Goal: Check status: Check status

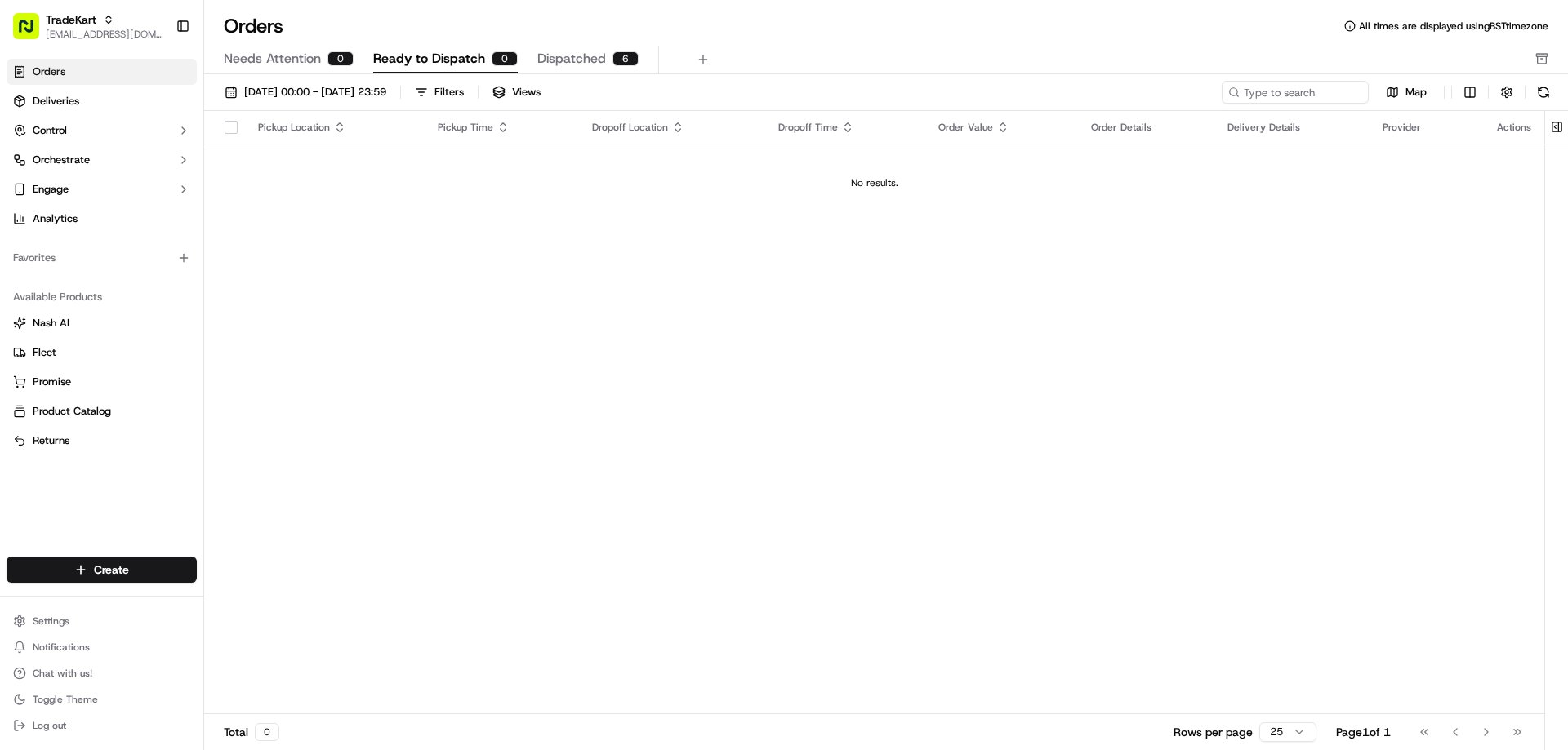
click at [377, 124] on div "Pickup Location" at bounding box center [335, 127] width 154 height 13
click at [263, 129] on div "Pickup Location" at bounding box center [335, 127] width 154 height 13
click at [537, 51] on span "Dispatched" at bounding box center [571, 59] width 69 height 20
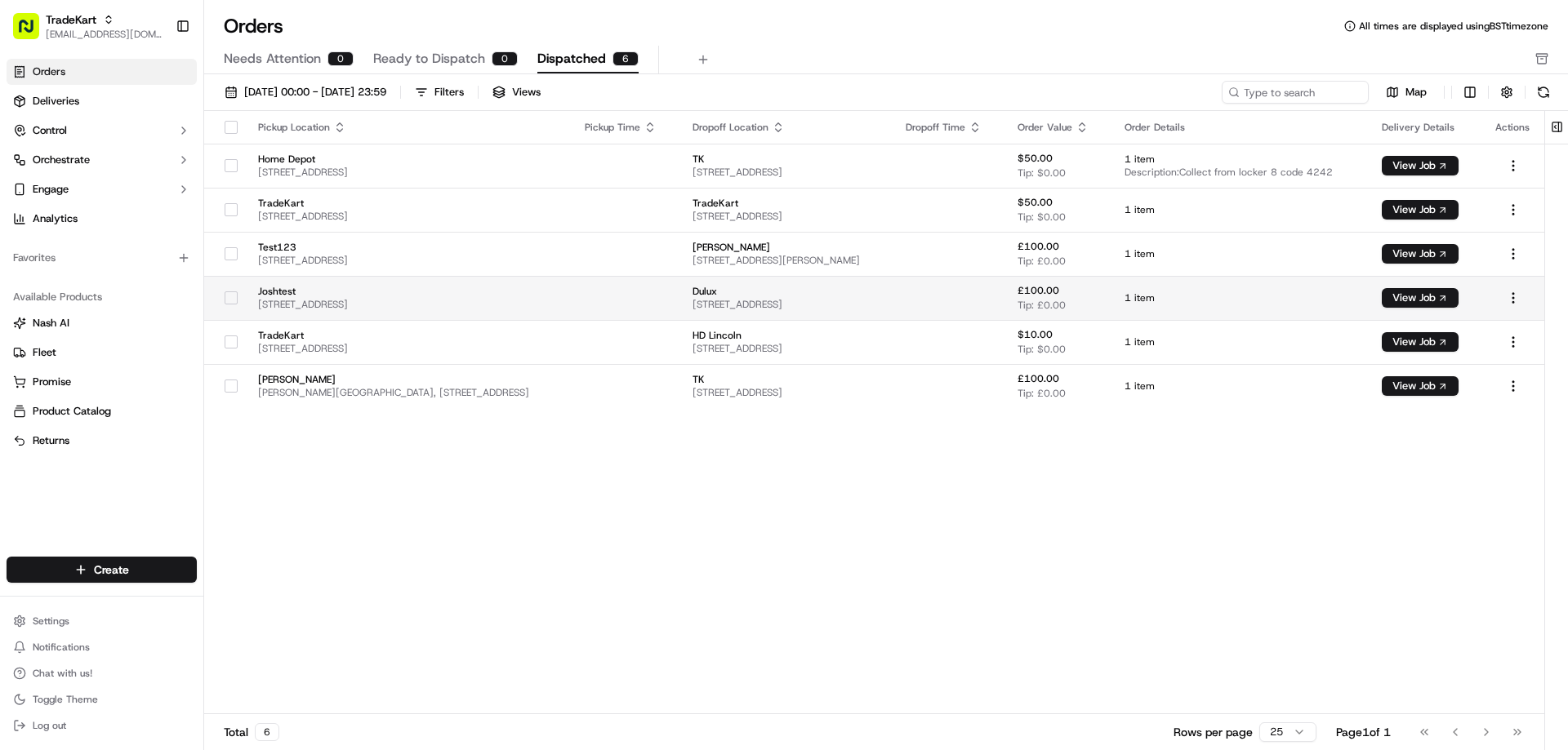
click at [383, 299] on span "[STREET_ADDRESS]" at bounding box center [408, 304] width 300 height 13
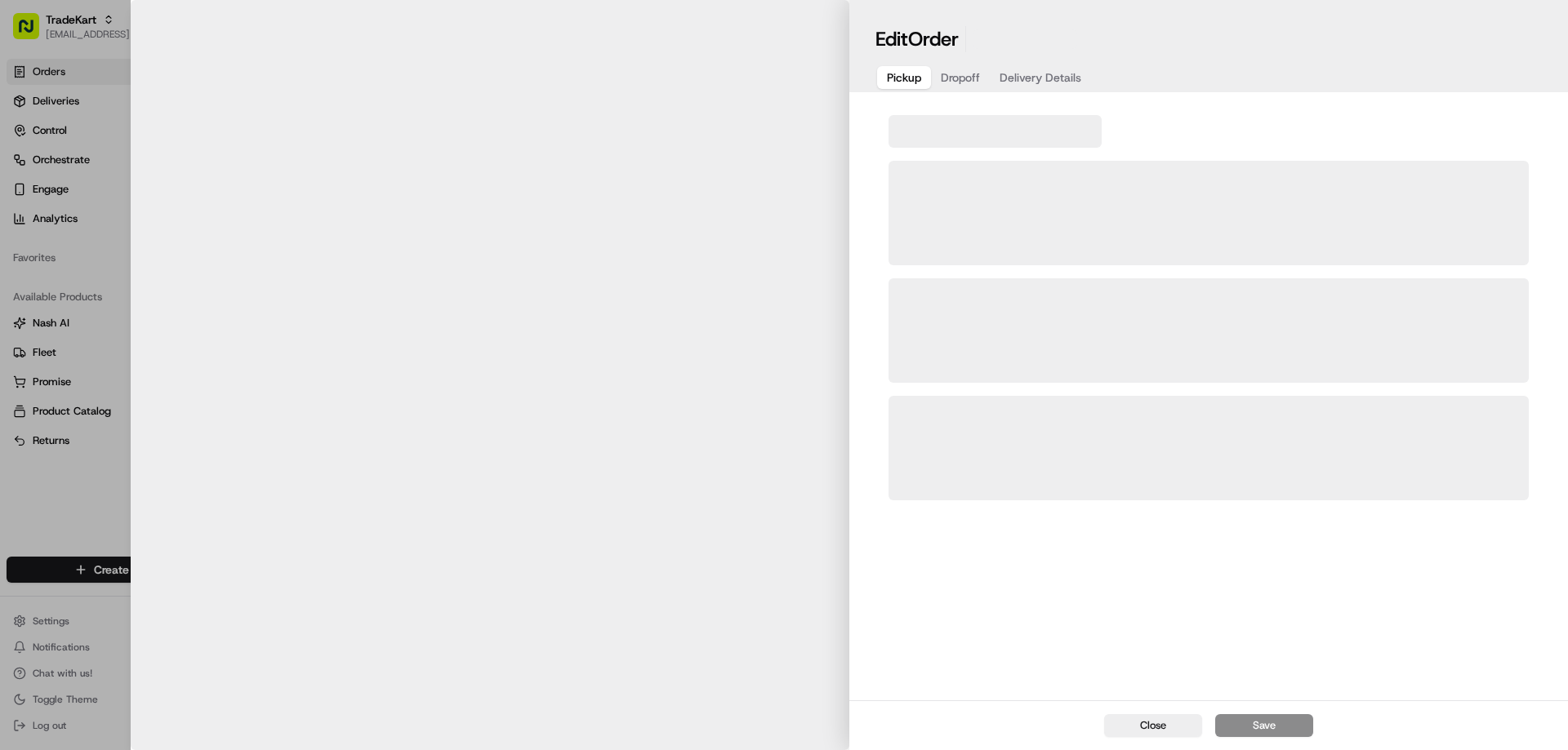
click at [383, 299] on body "TradeKart [EMAIL_ADDRESS][DOMAIN_NAME] Toggle Sidebar Orders Deliveries Control…" at bounding box center [784, 375] width 1568 height 750
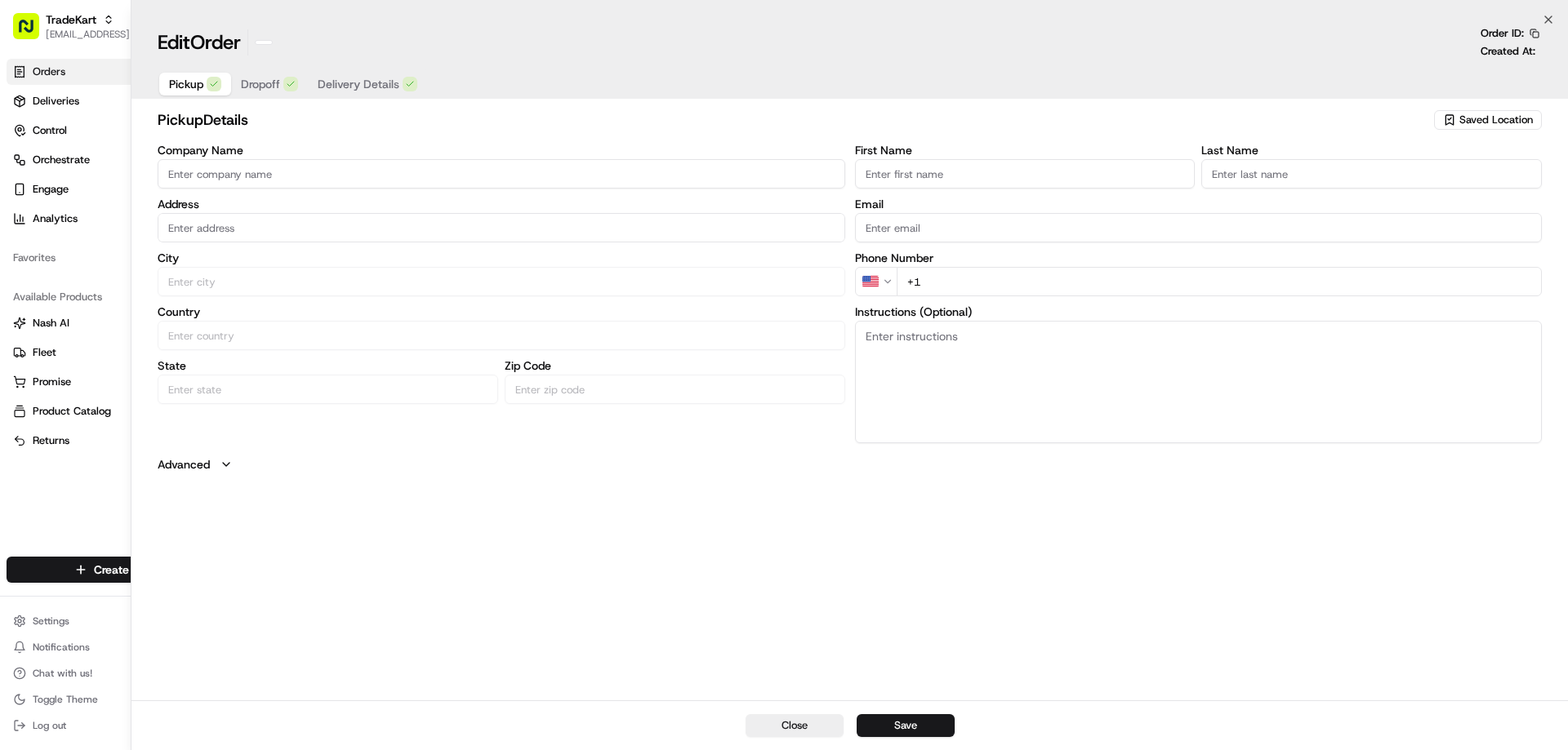
click at [383, 299] on span "[STREET_ADDRESS]" at bounding box center [408, 304] width 300 height 13
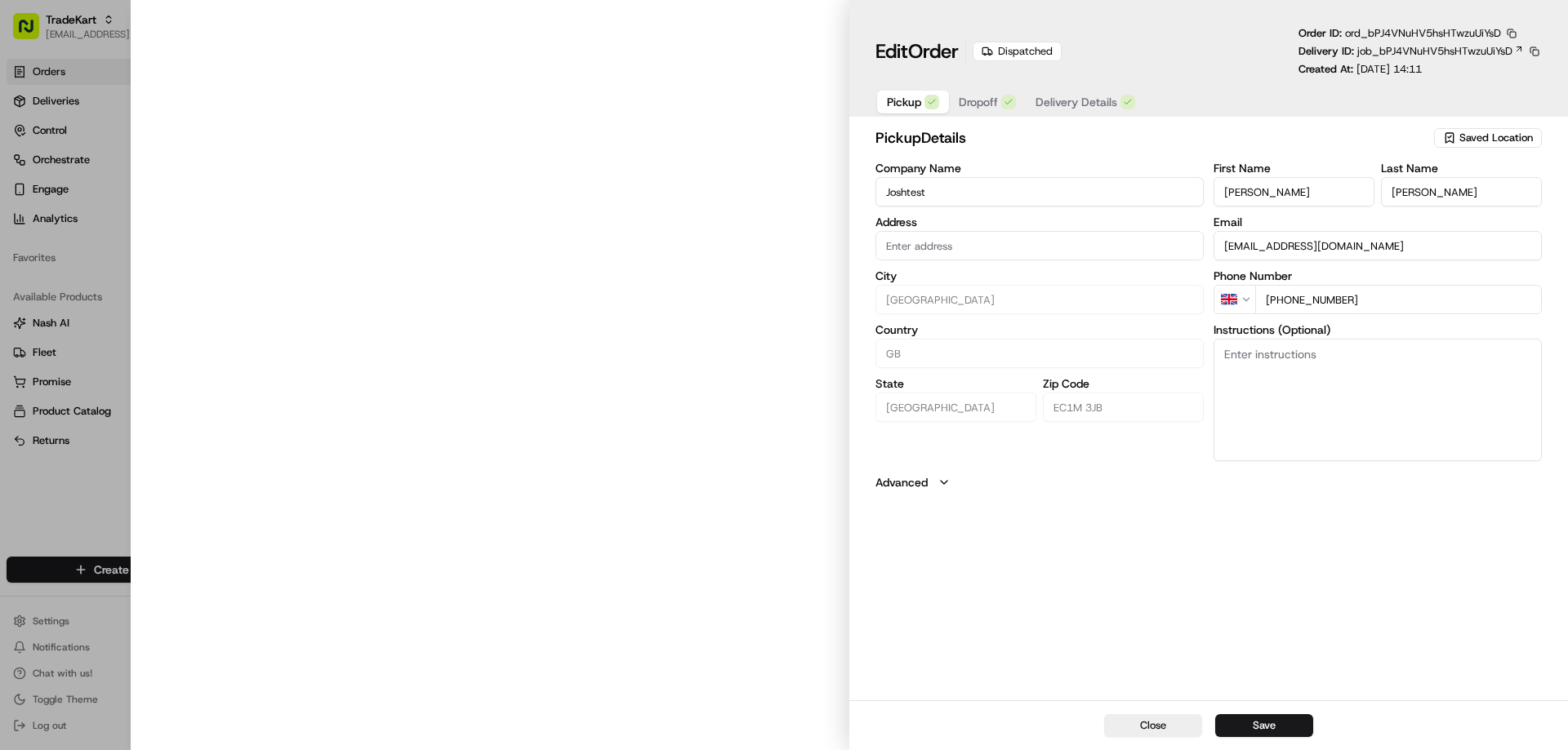
type input "[STREET_ADDRESS]"
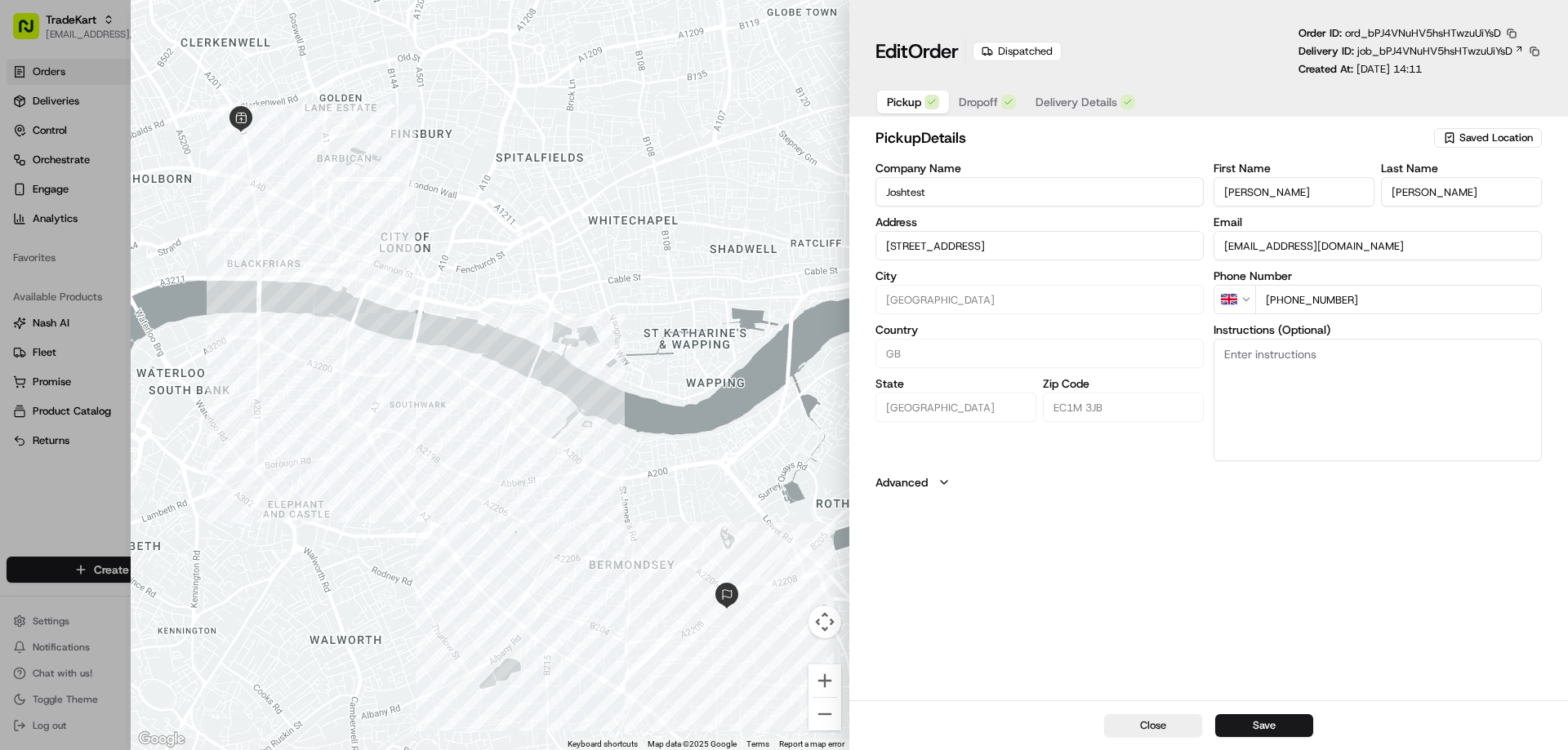
click at [971, 108] on span "Dropoff" at bounding box center [978, 102] width 39 height 16
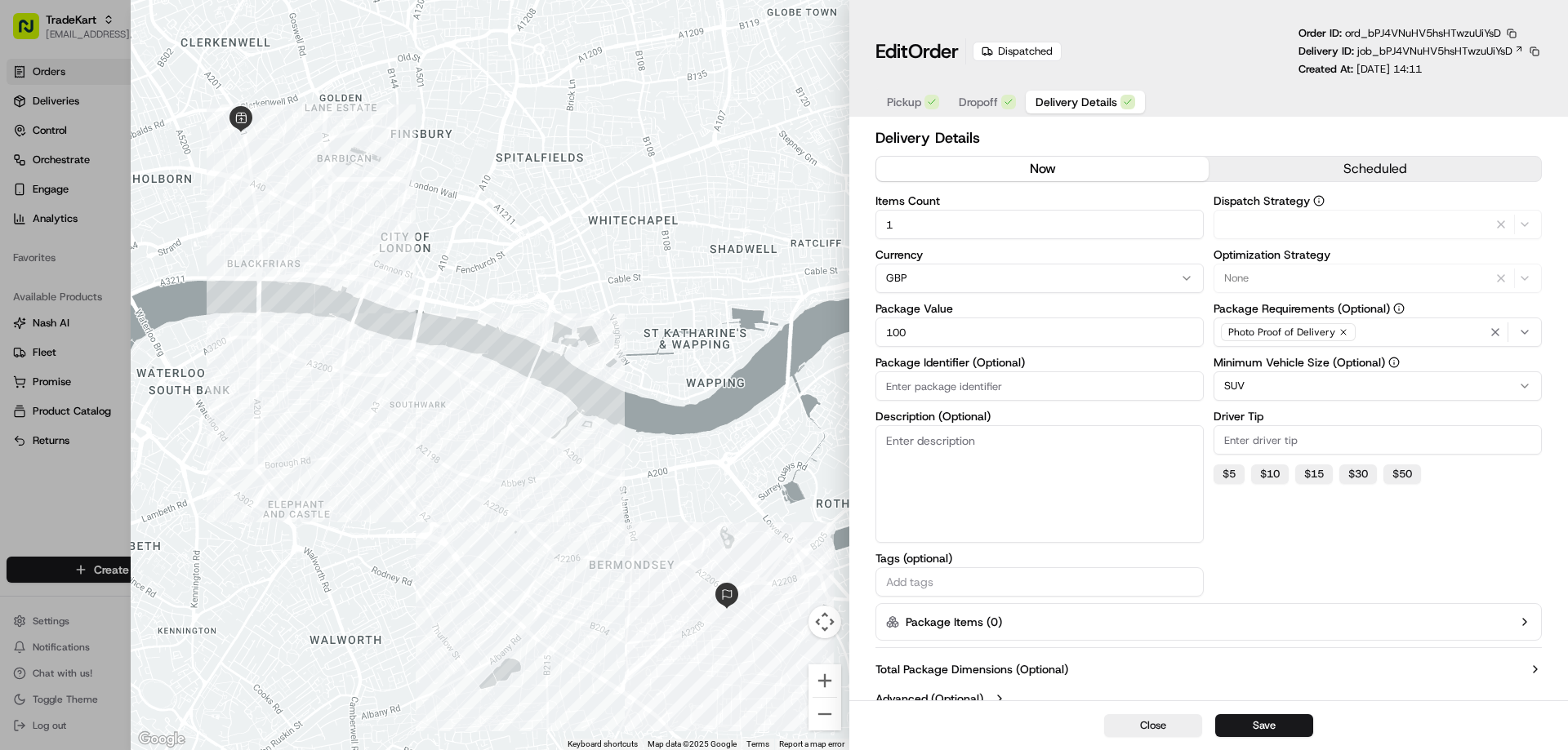
click at [1069, 101] on span "Delivery Details" at bounding box center [1076, 102] width 81 height 16
click at [1325, 162] on button "scheduled" at bounding box center [1375, 169] width 332 height 24
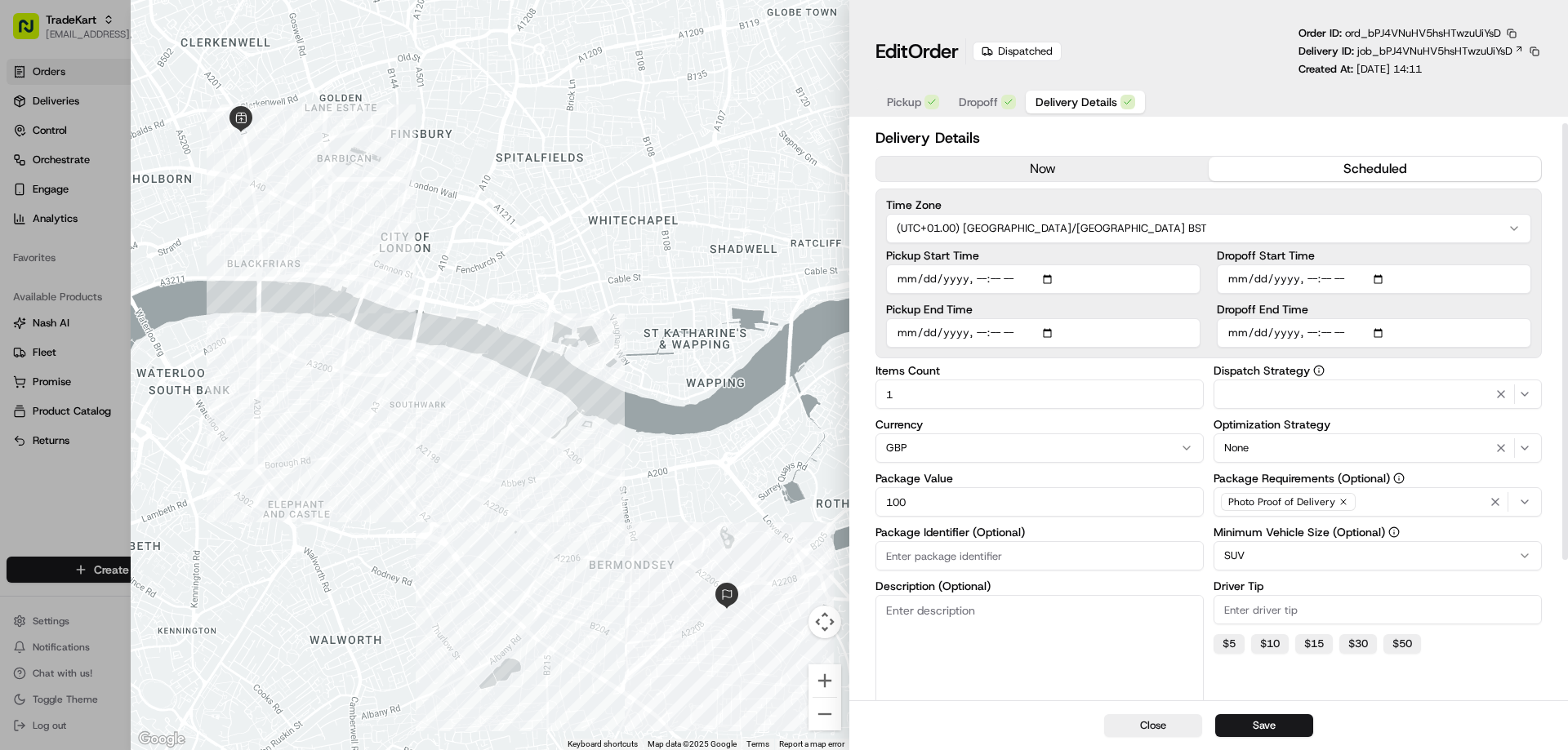
click at [1035, 164] on button "now" at bounding box center [1043, 169] width 332 height 24
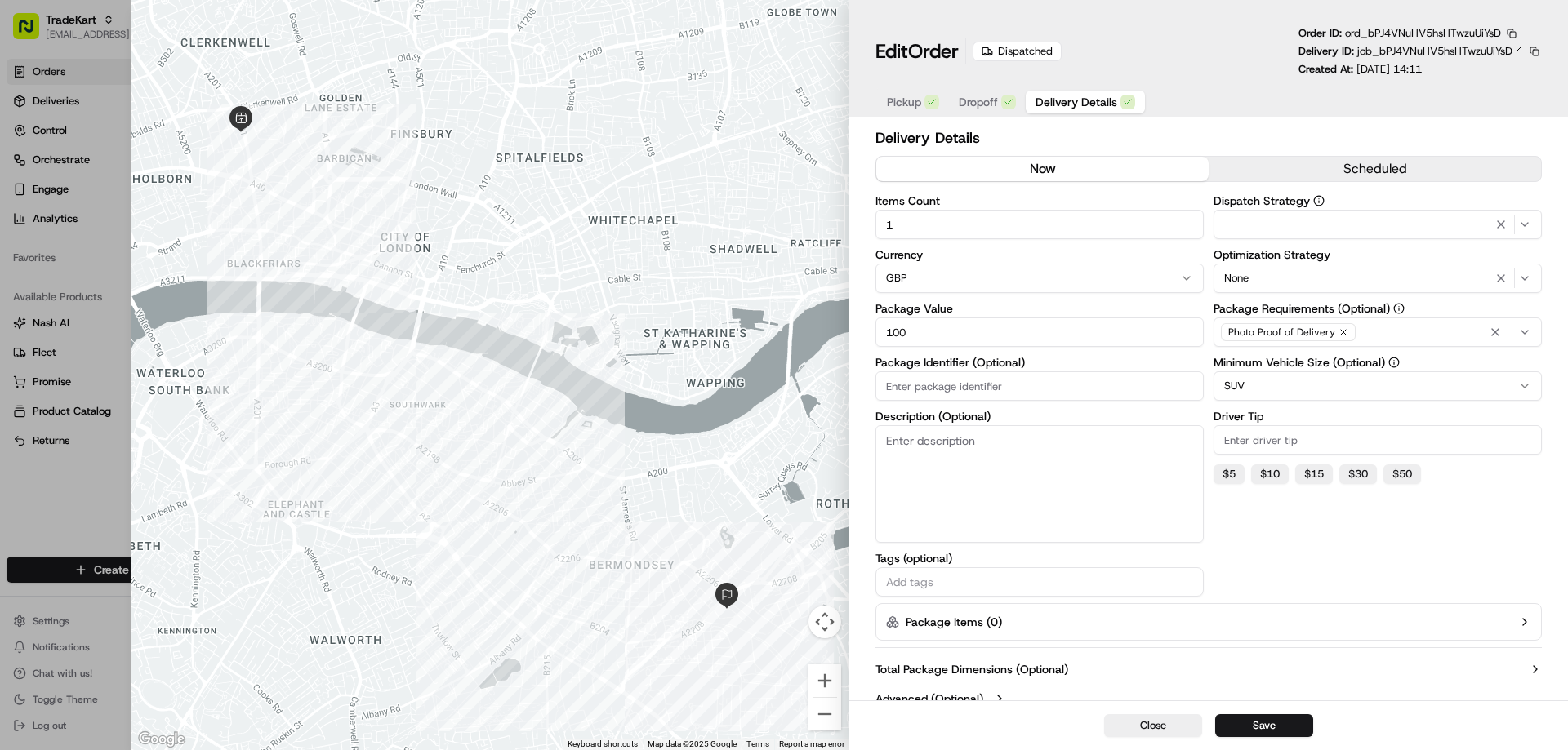
click at [972, 91] on button "Dropoff" at bounding box center [987, 102] width 77 height 23
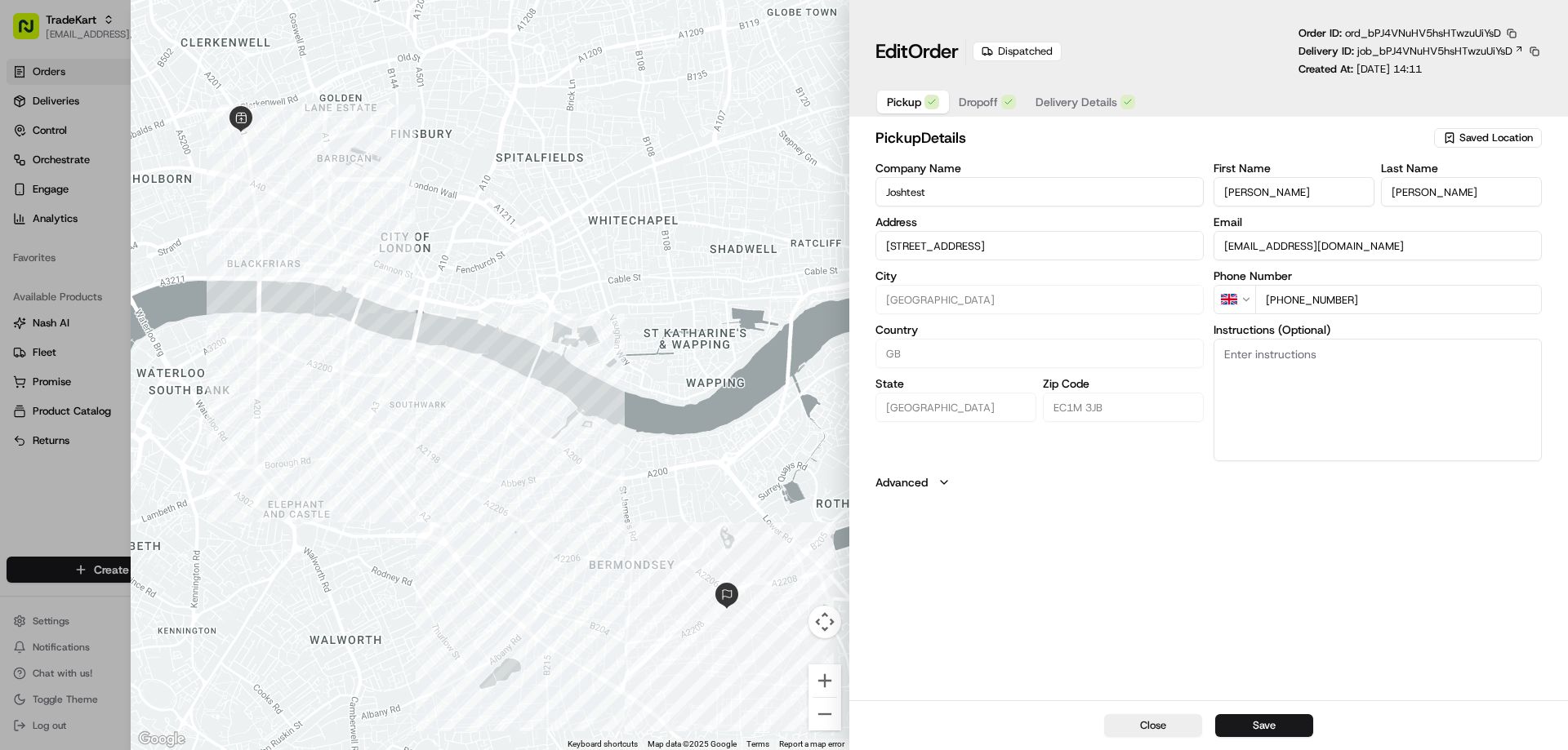
click at [922, 90] on button "Pickup" at bounding box center [913, 102] width 71 height 23
click at [977, 94] on span "Dropoff" at bounding box center [978, 102] width 39 height 16
click at [693, 635] on div at bounding box center [490, 375] width 718 height 750
click at [772, 617] on div at bounding box center [490, 375] width 718 height 750
click at [1133, 717] on button "Close" at bounding box center [1153, 726] width 98 height 23
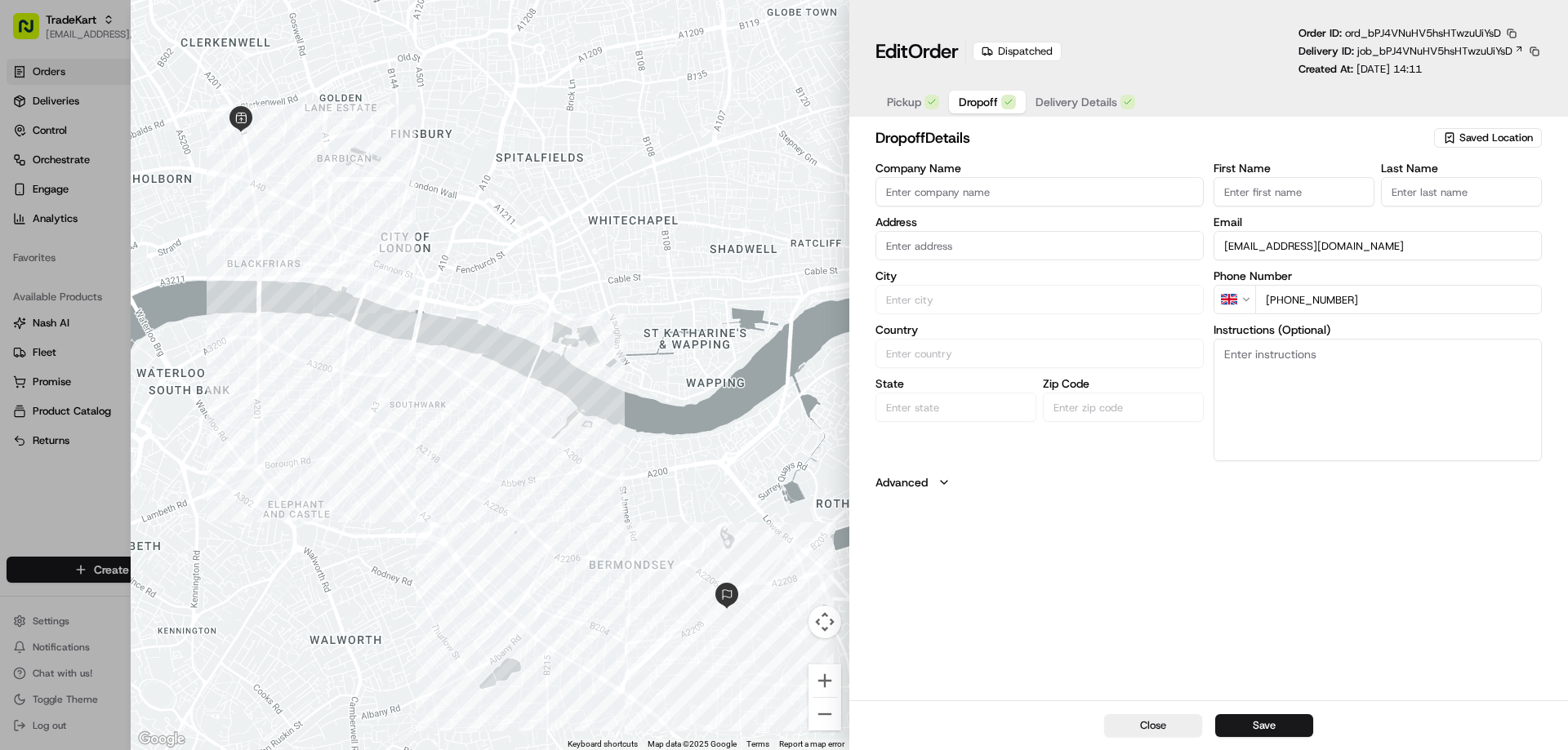
type input "+1"
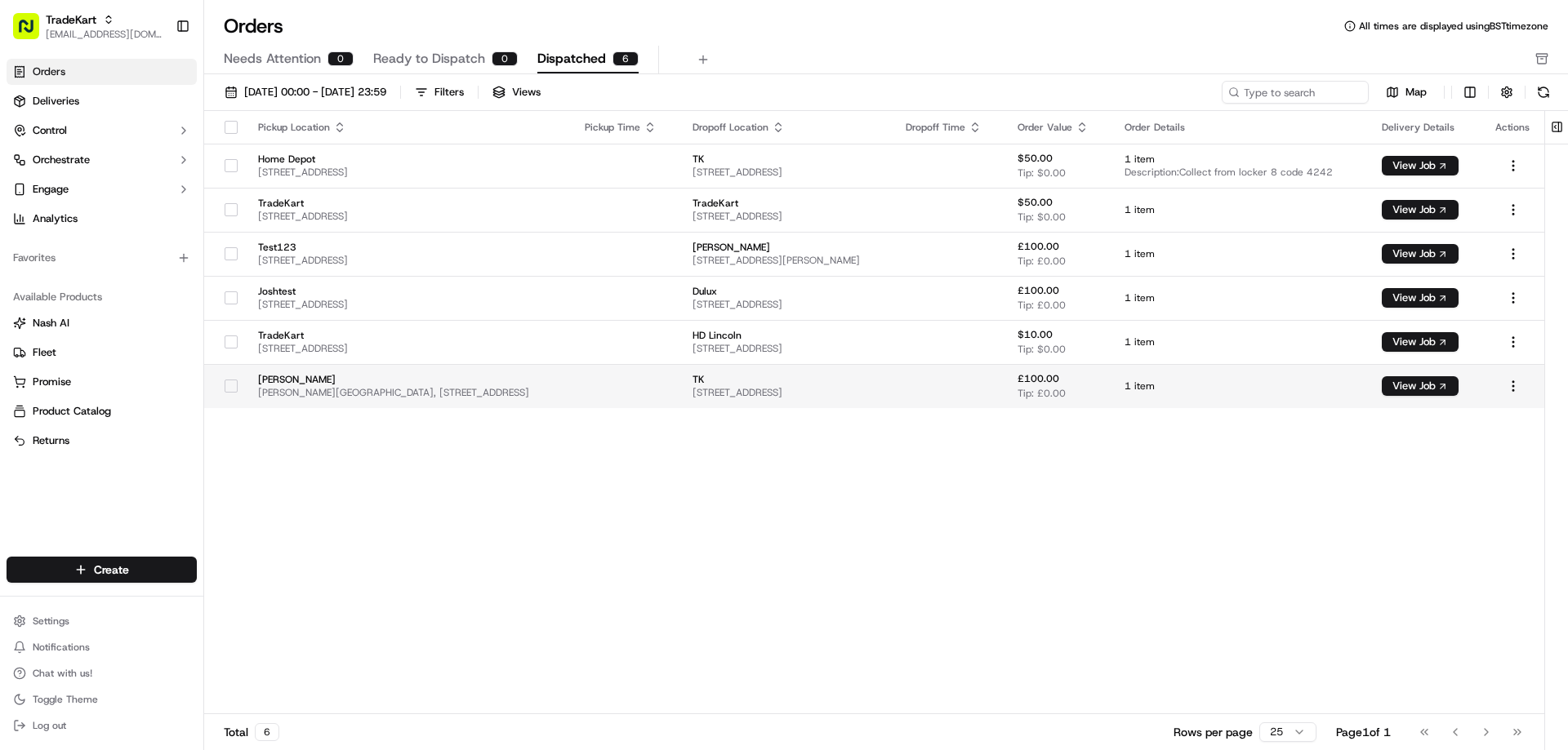
click at [1485, 385] on td at bounding box center [1513, 386] width 62 height 44
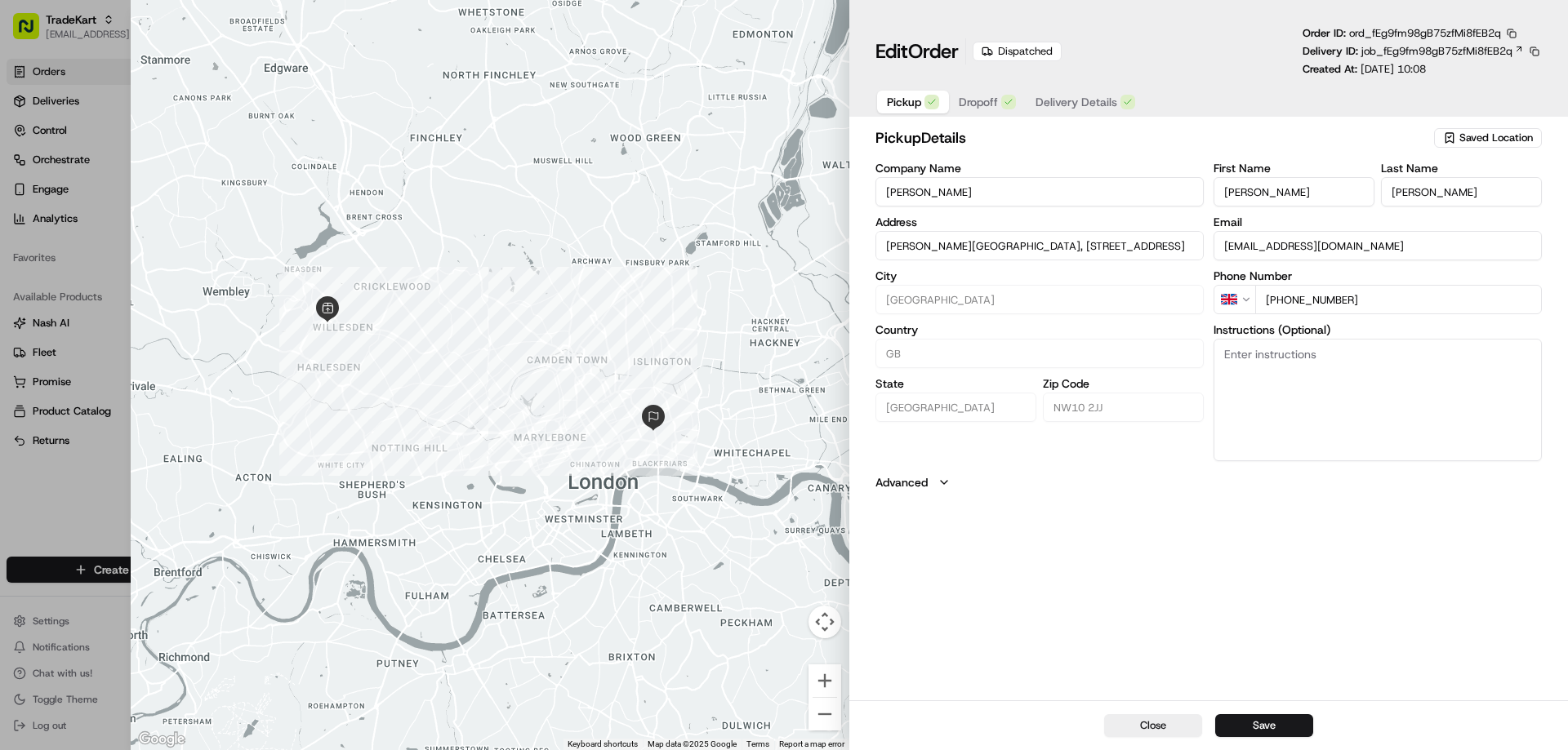
click at [916, 109] on span "Pickup" at bounding box center [904, 102] width 34 height 16
click at [1046, 97] on span "Delivery Details" at bounding box center [1076, 102] width 81 height 16
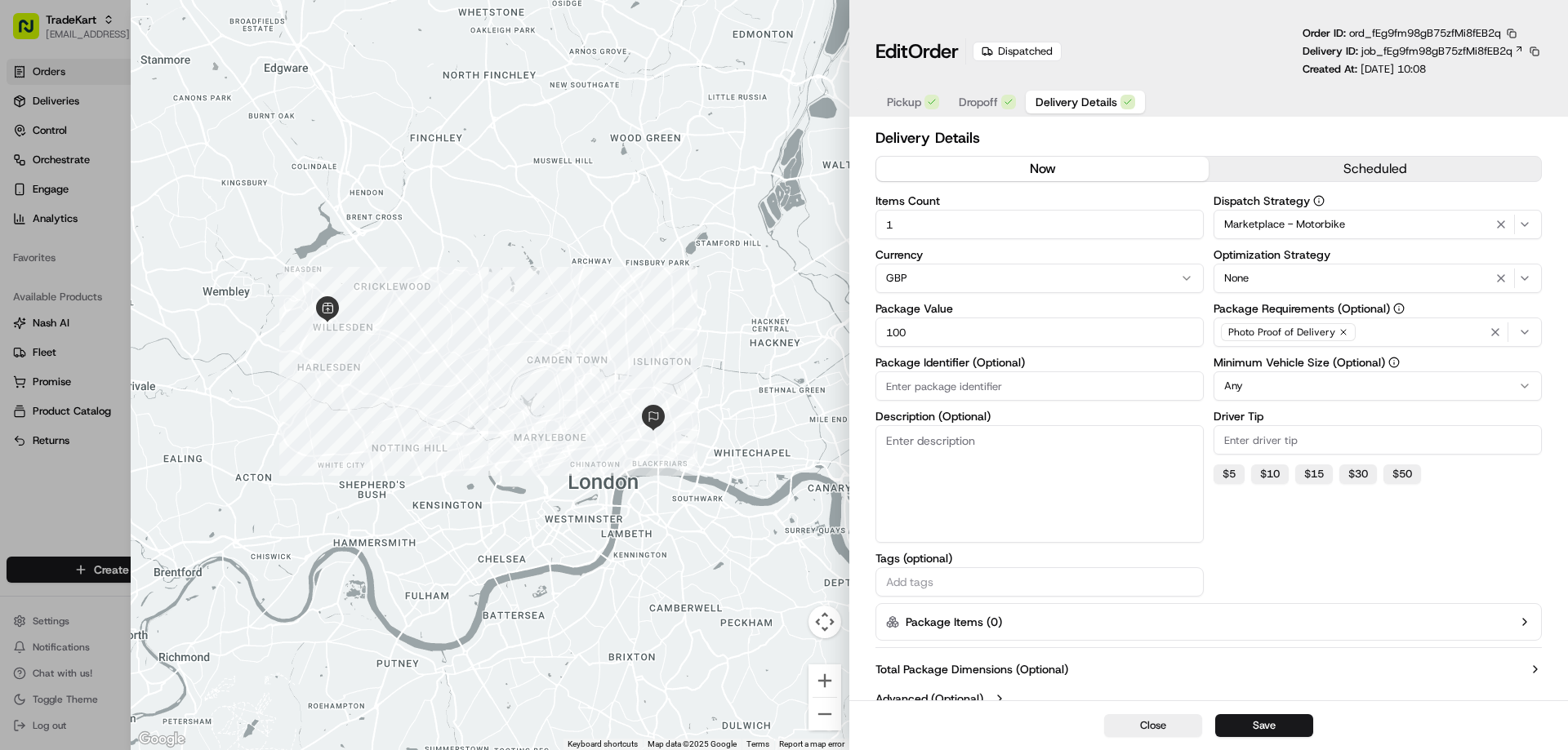
click at [1360, 168] on button "scheduled" at bounding box center [1375, 169] width 332 height 24
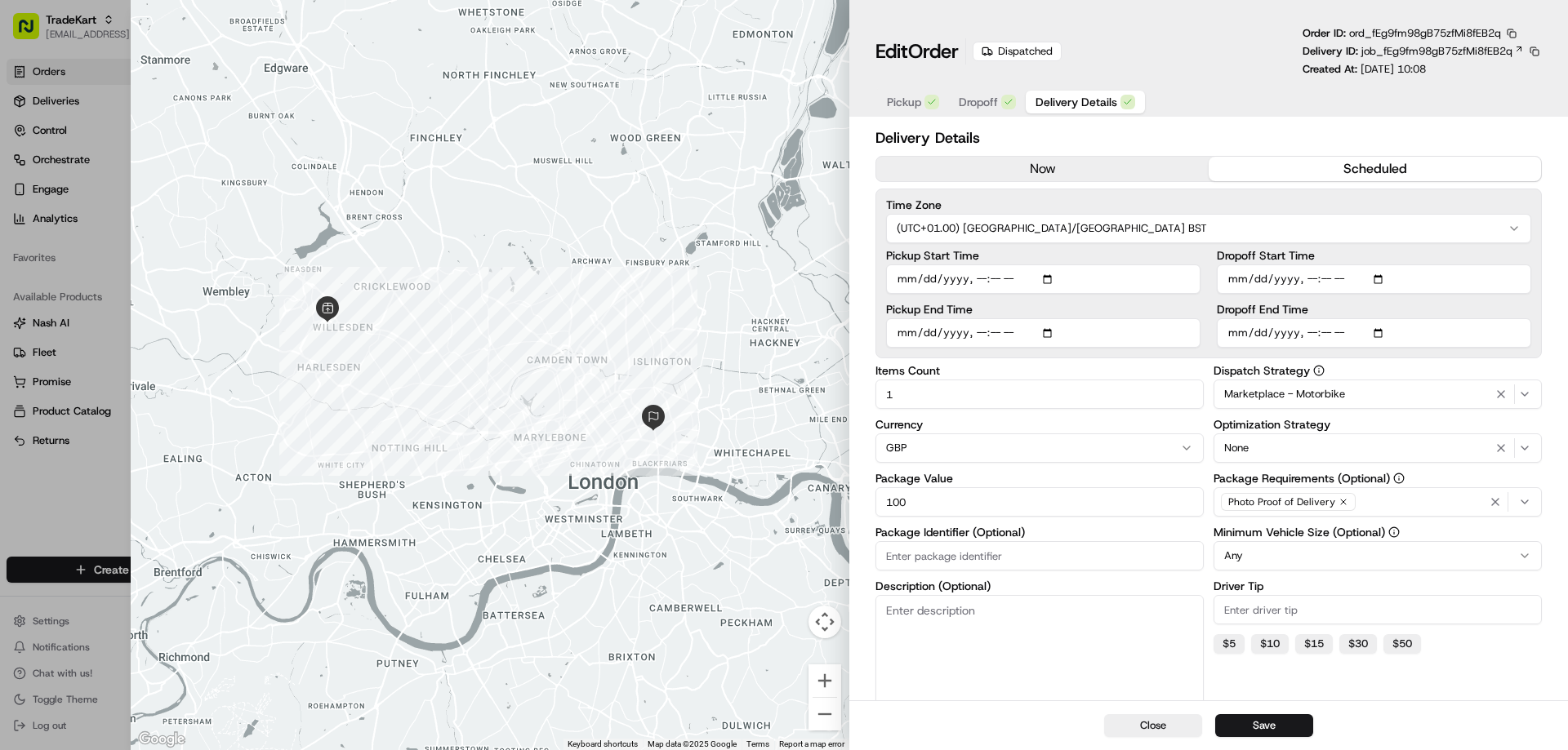
click at [1107, 166] on button "now" at bounding box center [1043, 169] width 332 height 24
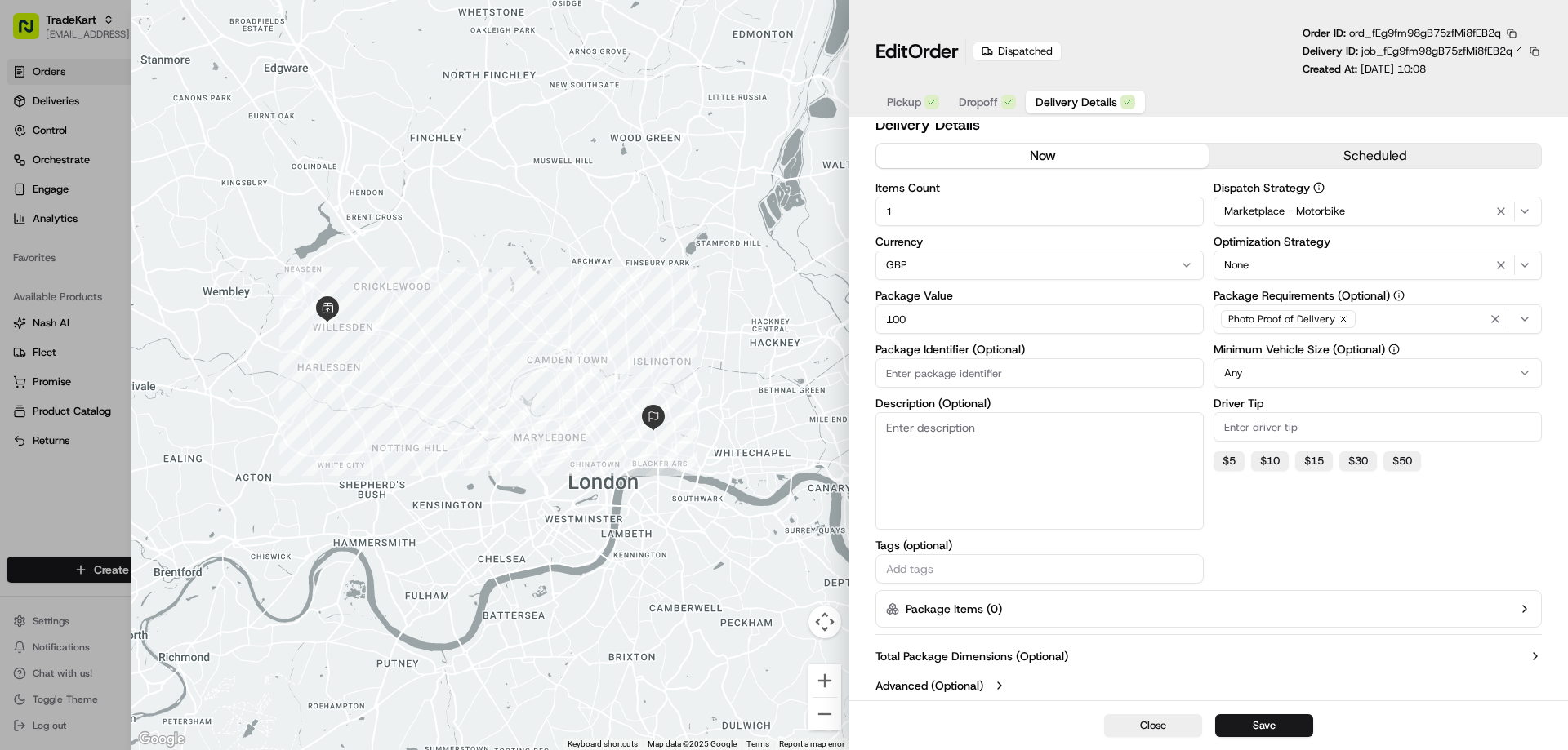
scroll to position [16, 0]
click at [1344, 146] on button "scheduled" at bounding box center [1375, 152] width 332 height 24
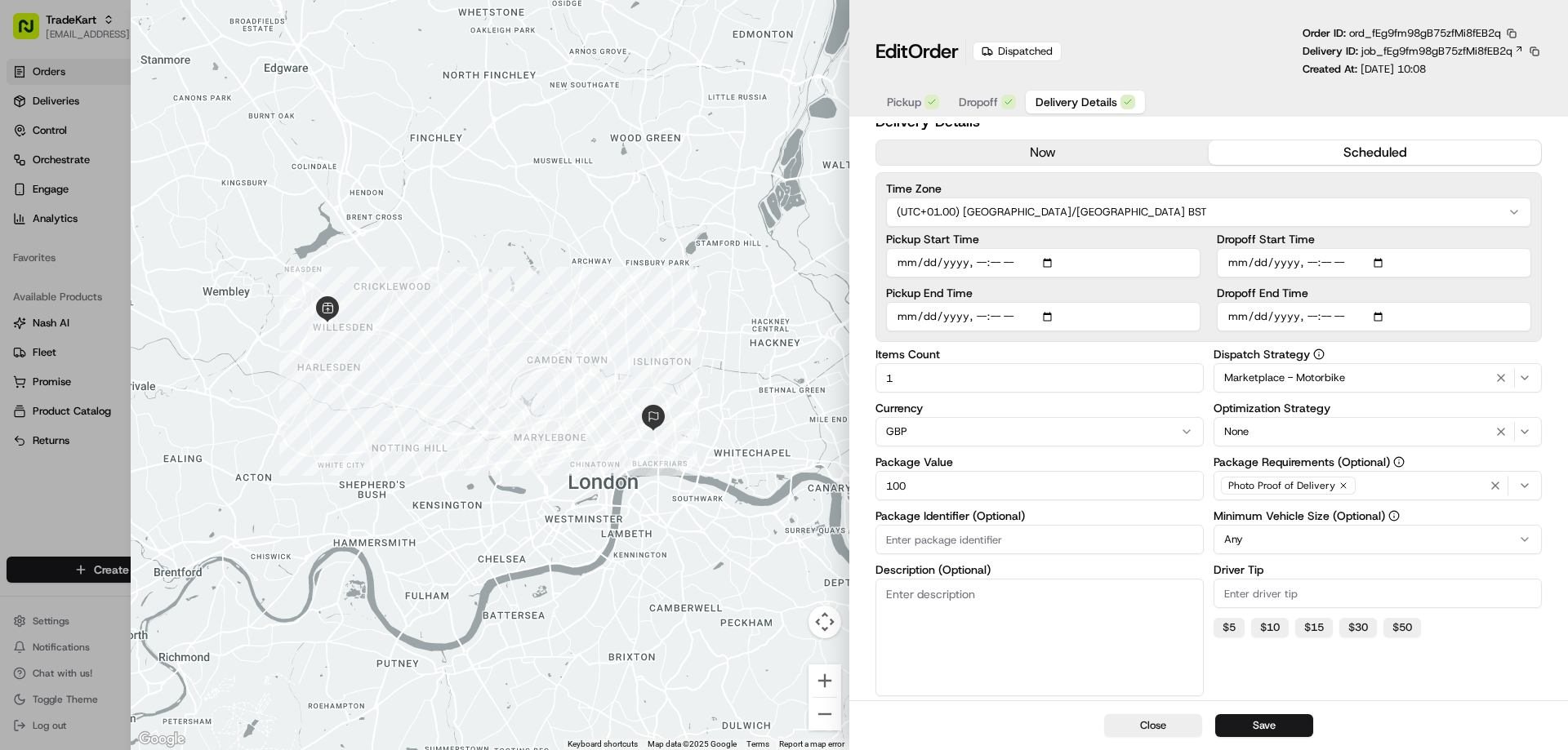
click at [906, 100] on span "Pickup" at bounding box center [904, 102] width 34 height 16
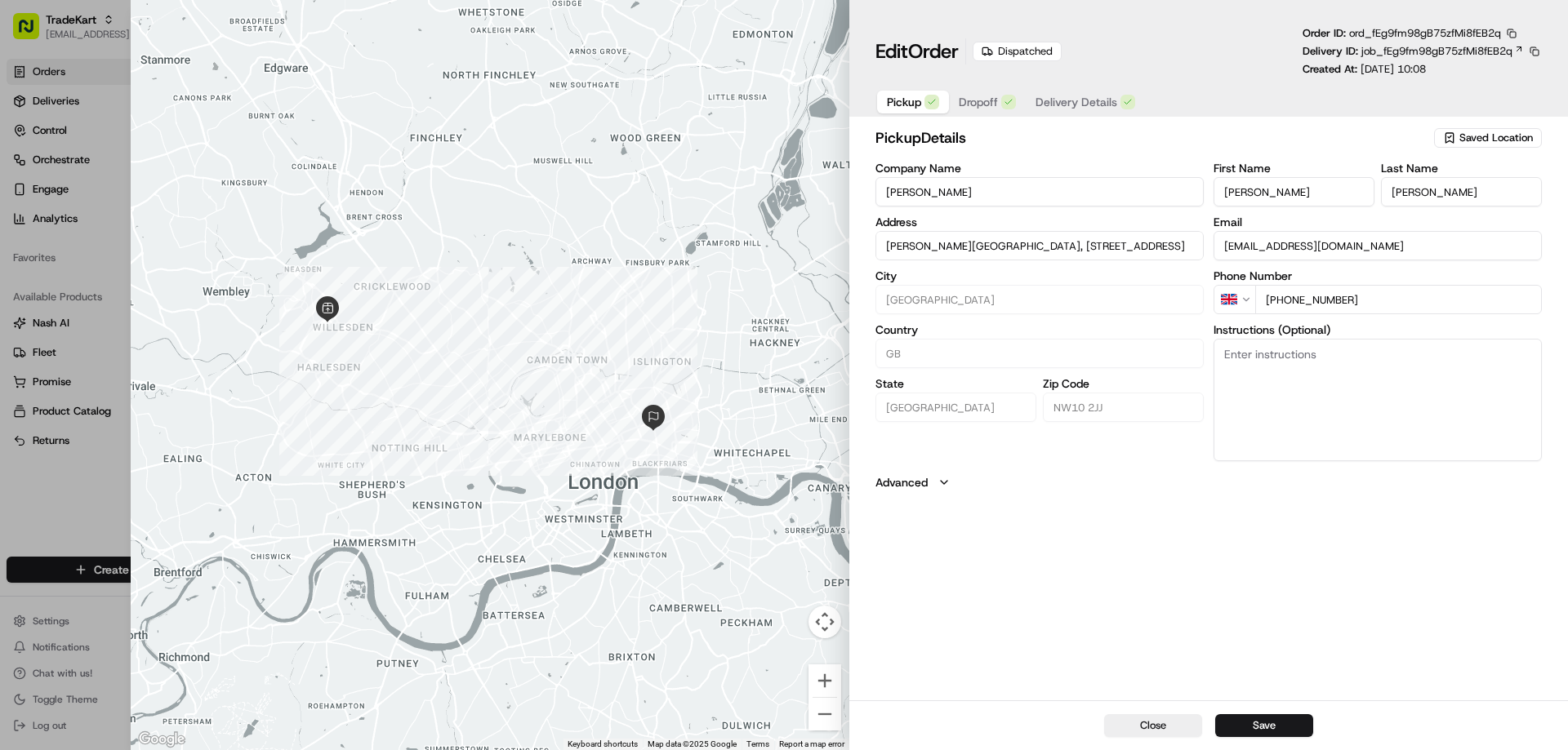
click at [511, 454] on div at bounding box center [490, 375] width 718 height 750
click at [1136, 730] on button "Close" at bounding box center [1153, 726] width 98 height 23
type input "+1"
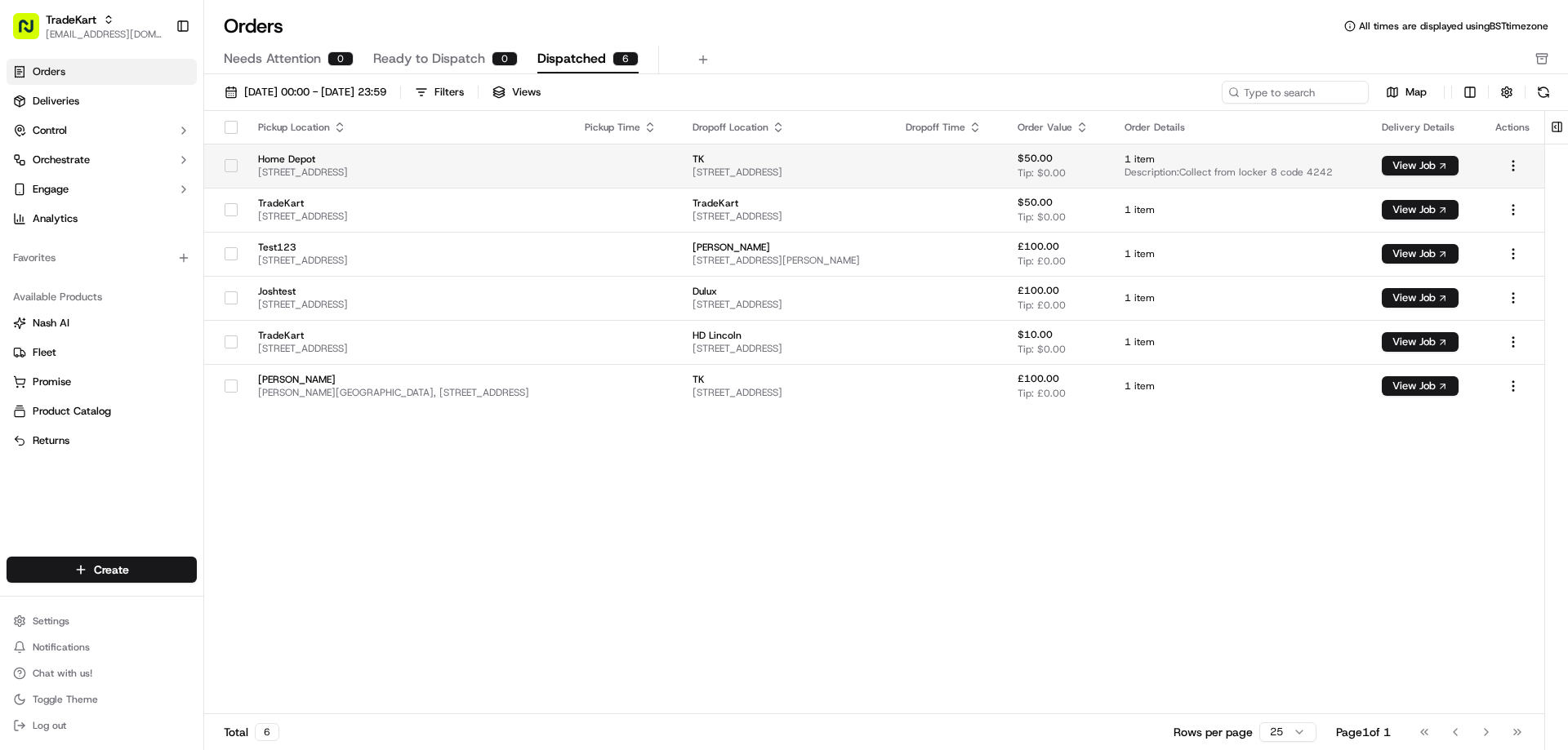
click at [365, 164] on span "Home Depot" at bounding box center [408, 159] width 300 height 13
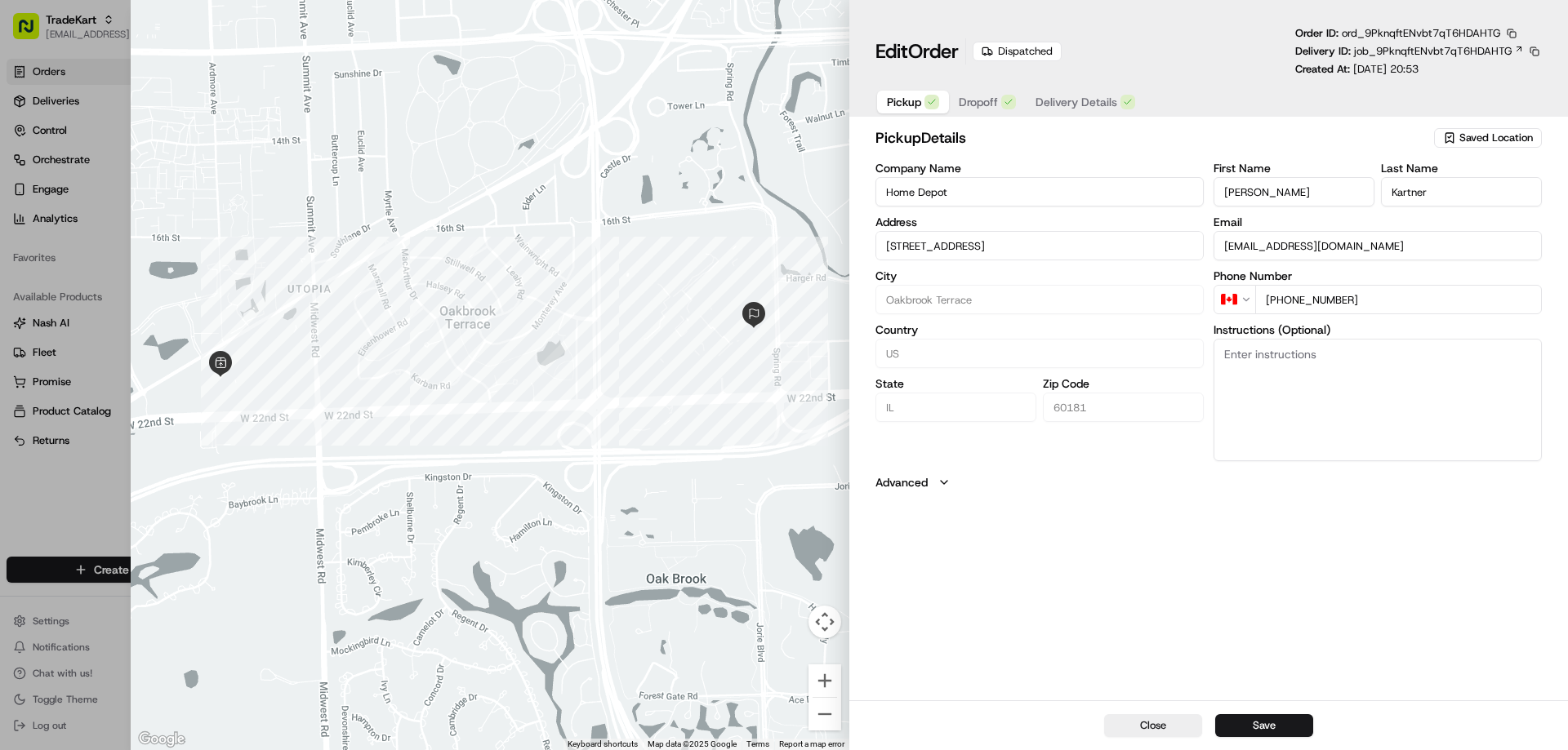
click at [468, 336] on div at bounding box center [490, 375] width 718 height 750
click at [1136, 718] on button "Close" at bounding box center [1153, 726] width 98 height 23
type input "+1"
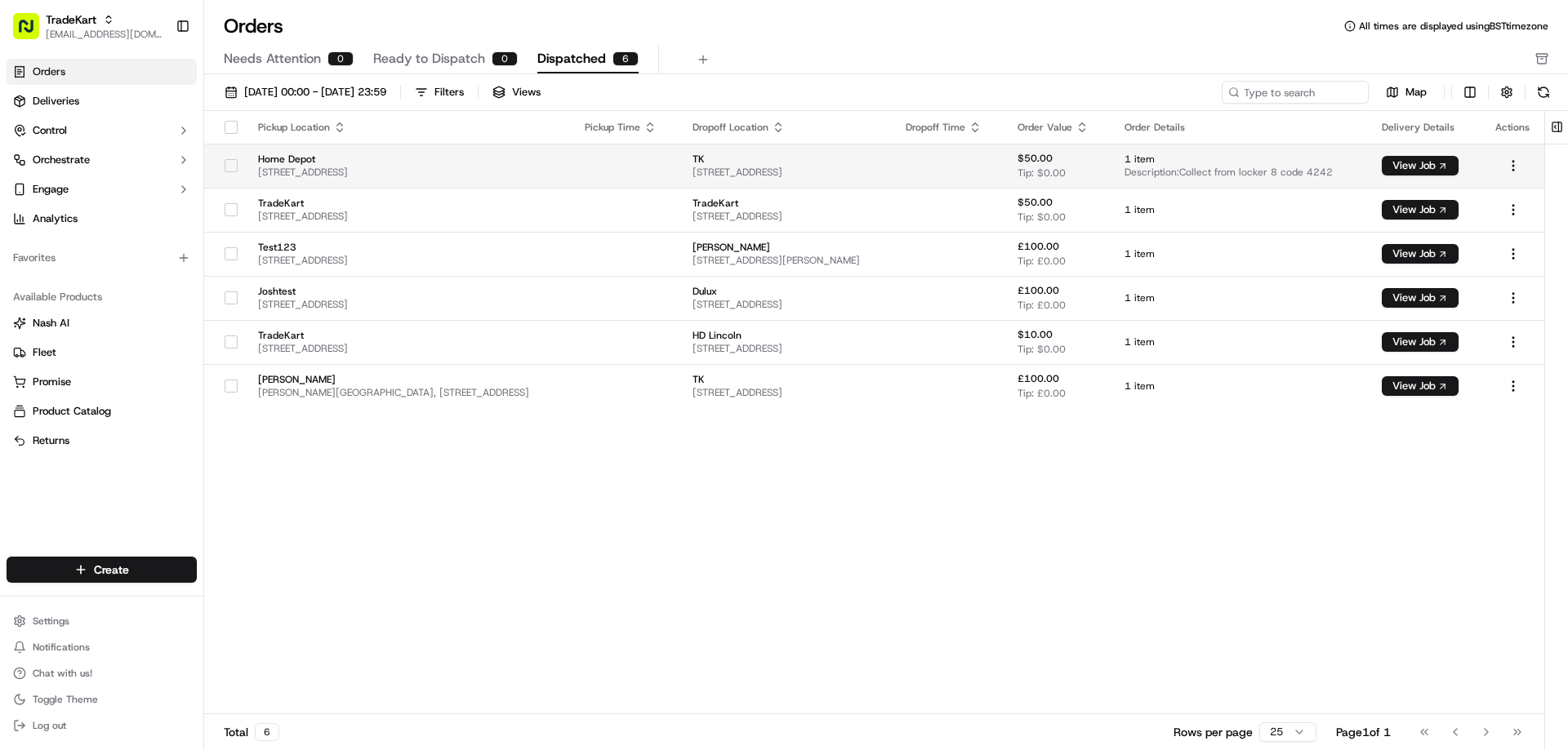
click at [229, 174] on div at bounding box center [231, 165] width 28 height 26
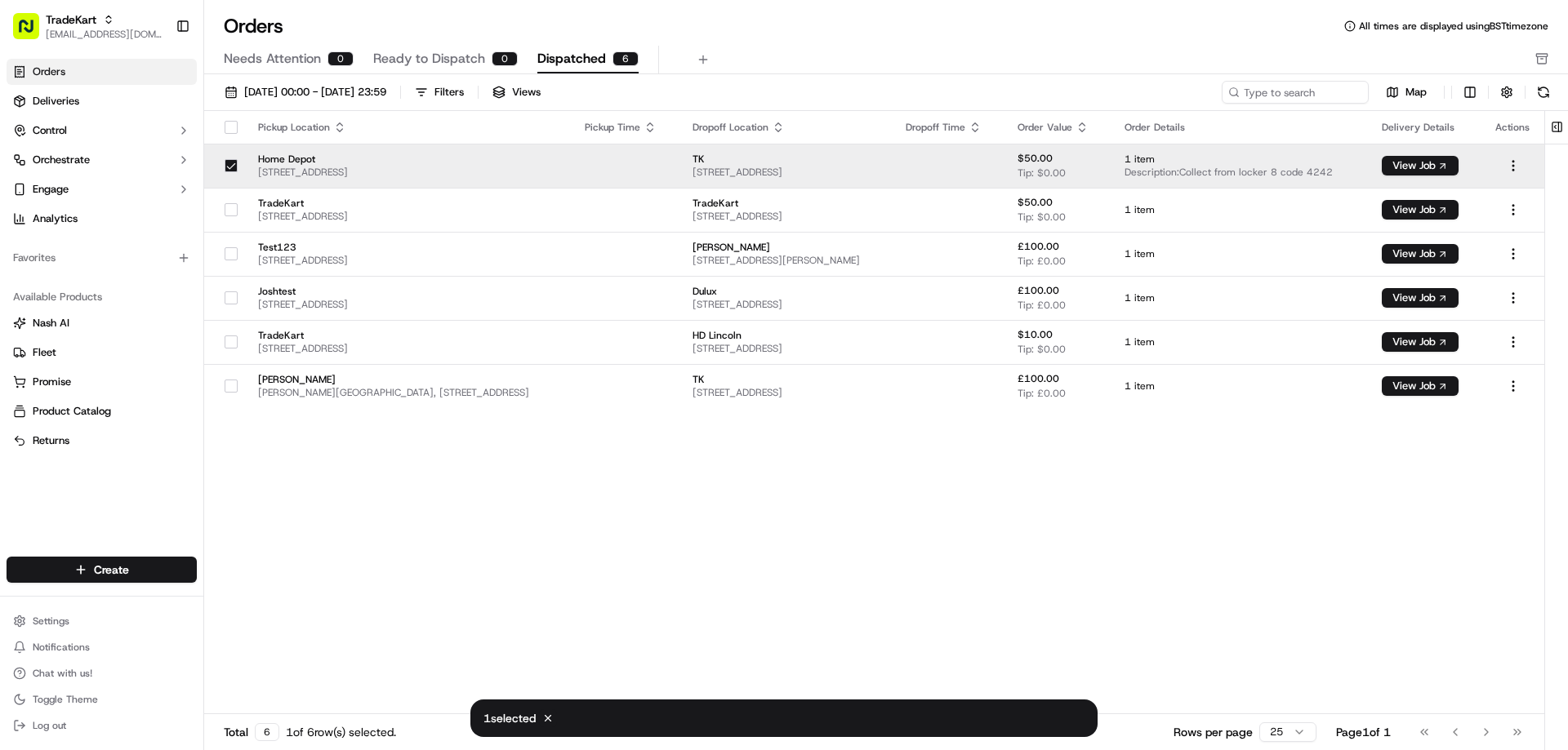
click at [229, 170] on button "button" at bounding box center [231, 165] width 13 height 13
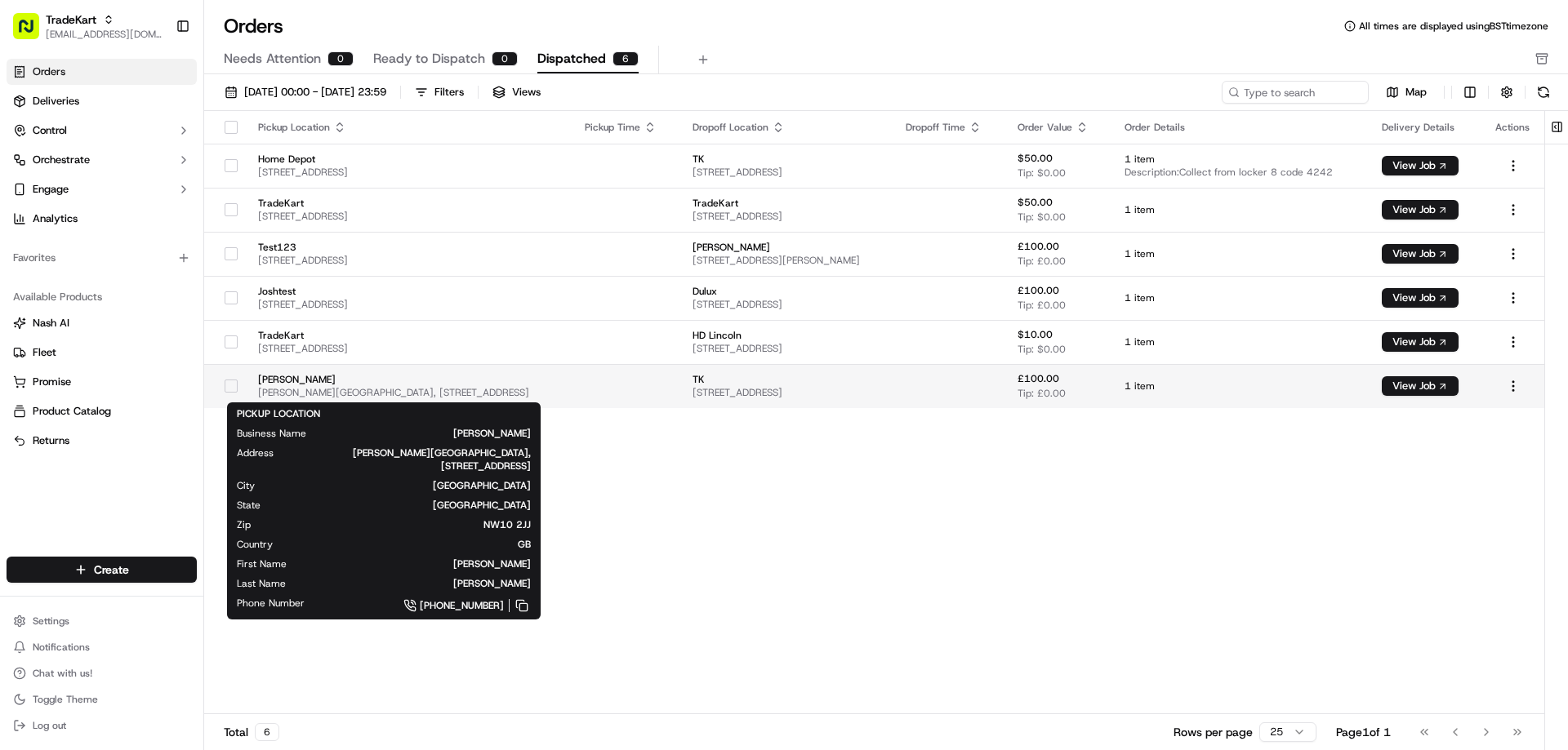
click at [322, 388] on span "[PERSON_NAME][GEOGRAPHIC_DATA], [STREET_ADDRESS]" at bounding box center [408, 392] width 300 height 13
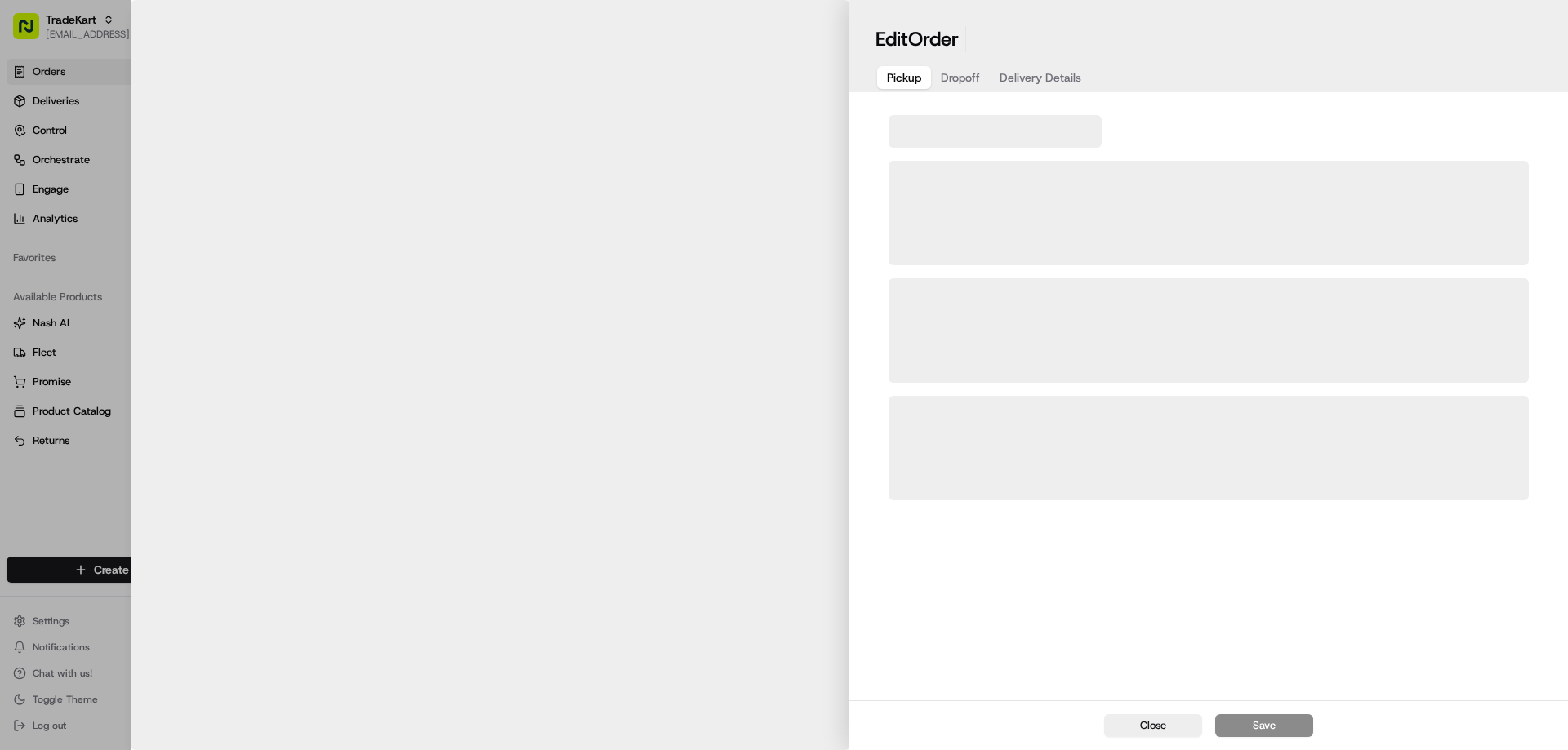
click at [322, 388] on body "TradeKart ruthellaflorig@tradekart.com Toggle Sidebar Orders Deliveries Control…" at bounding box center [784, 375] width 1568 height 750
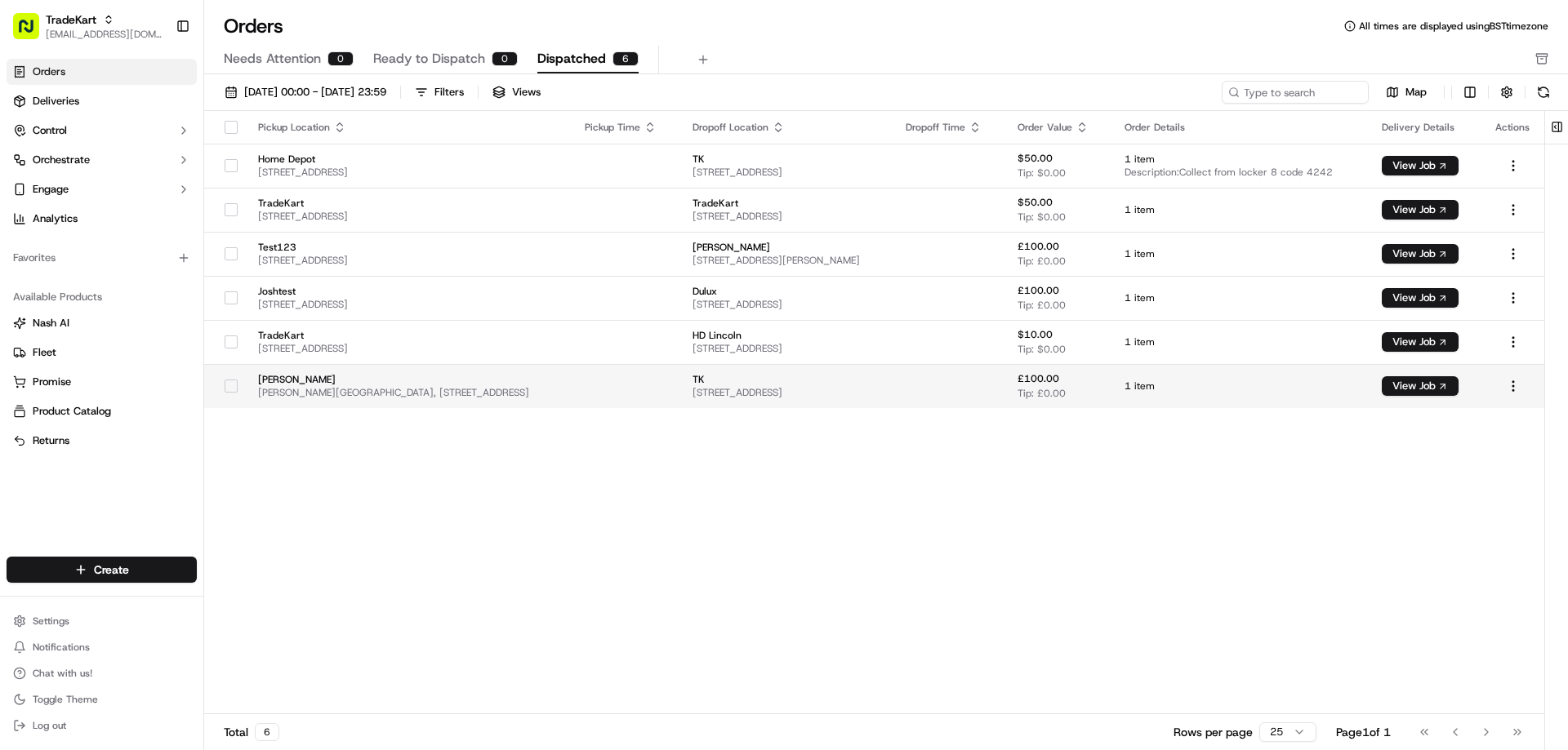
click at [322, 388] on span "[PERSON_NAME][GEOGRAPHIC_DATA], [STREET_ADDRESS]" at bounding box center [408, 392] width 300 height 13
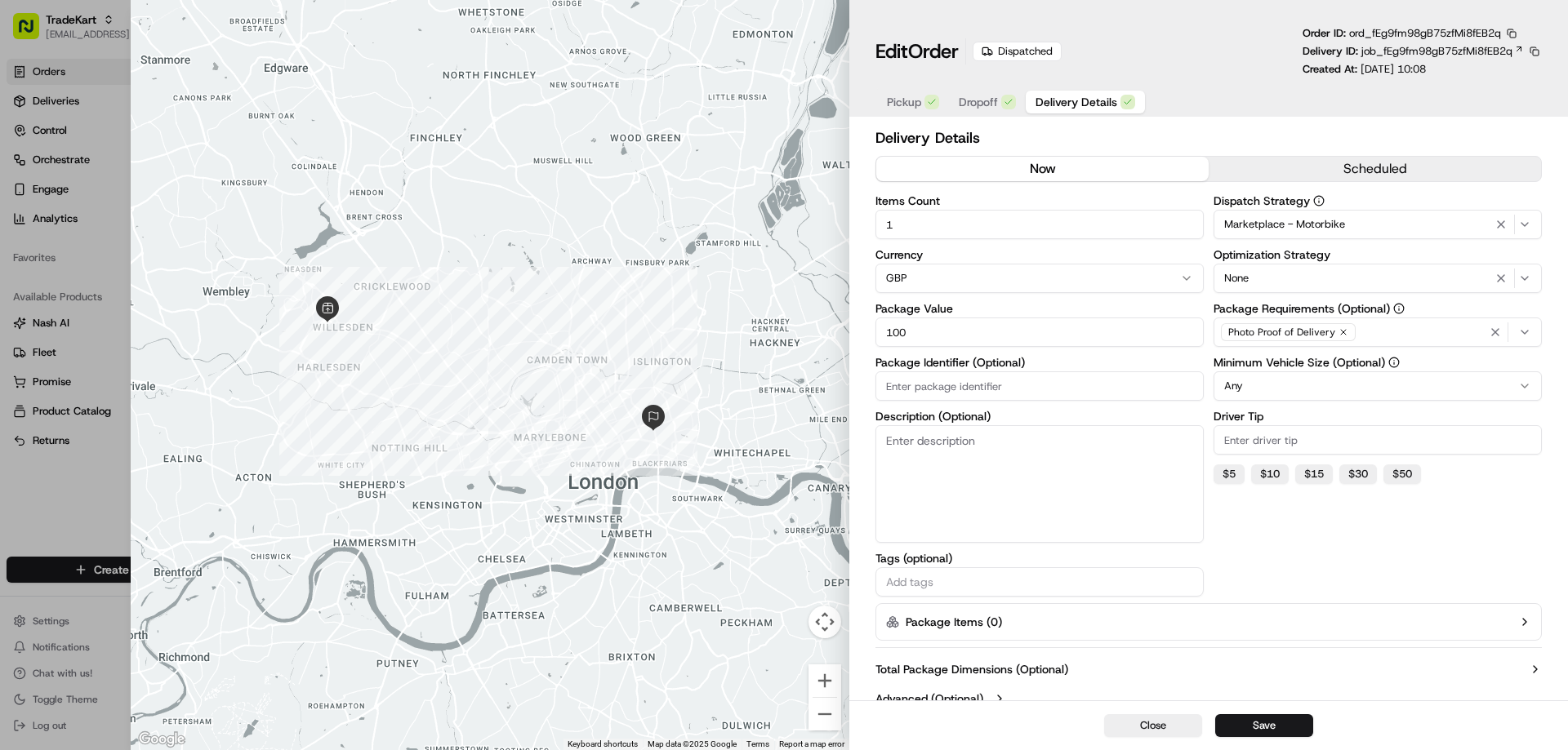
click at [1080, 105] on span "Delivery Details" at bounding box center [1076, 102] width 81 height 16
click at [987, 102] on span "Dropoff" at bounding box center [978, 102] width 39 height 16
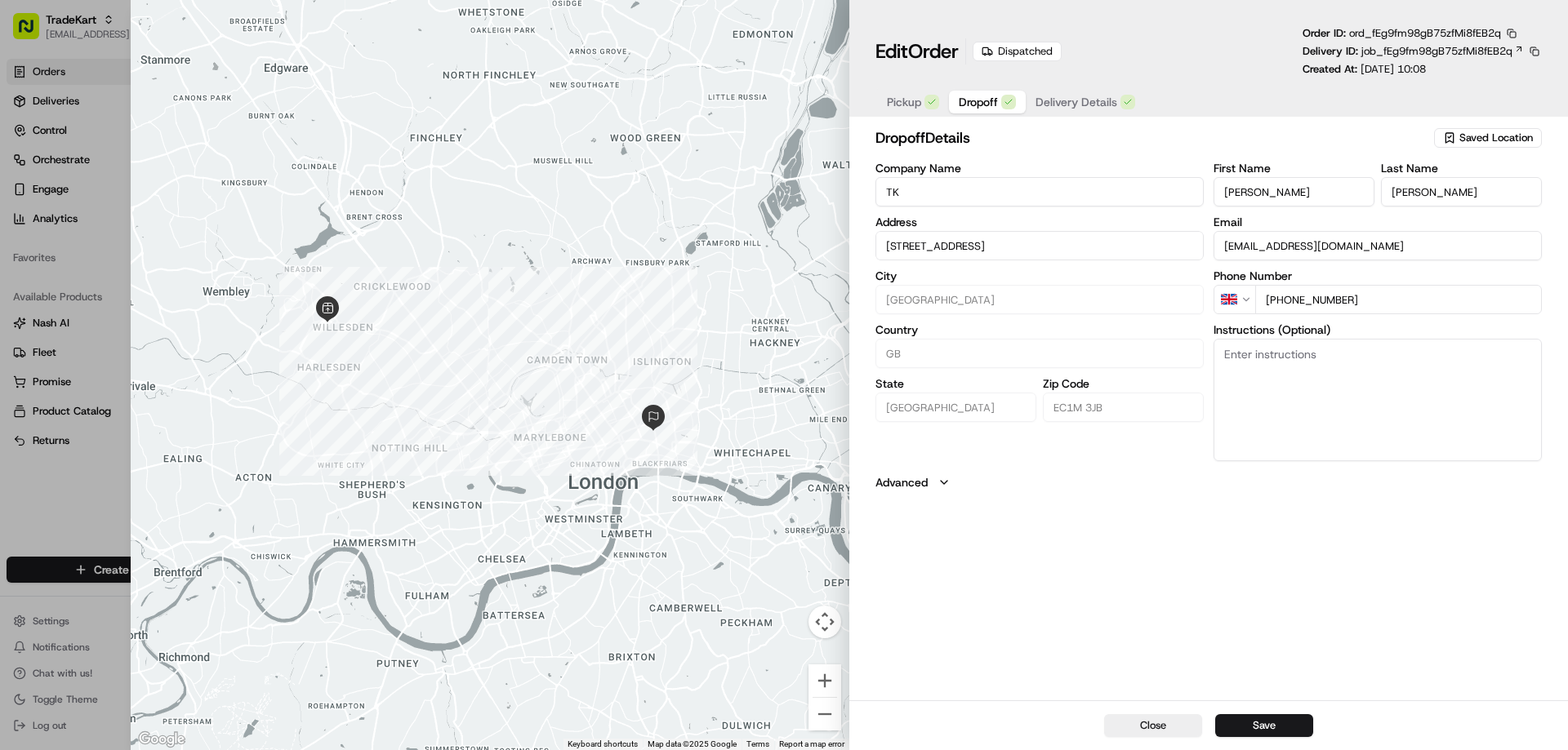
type input "+1"
click at [120, 461] on div at bounding box center [784, 375] width 1568 height 750
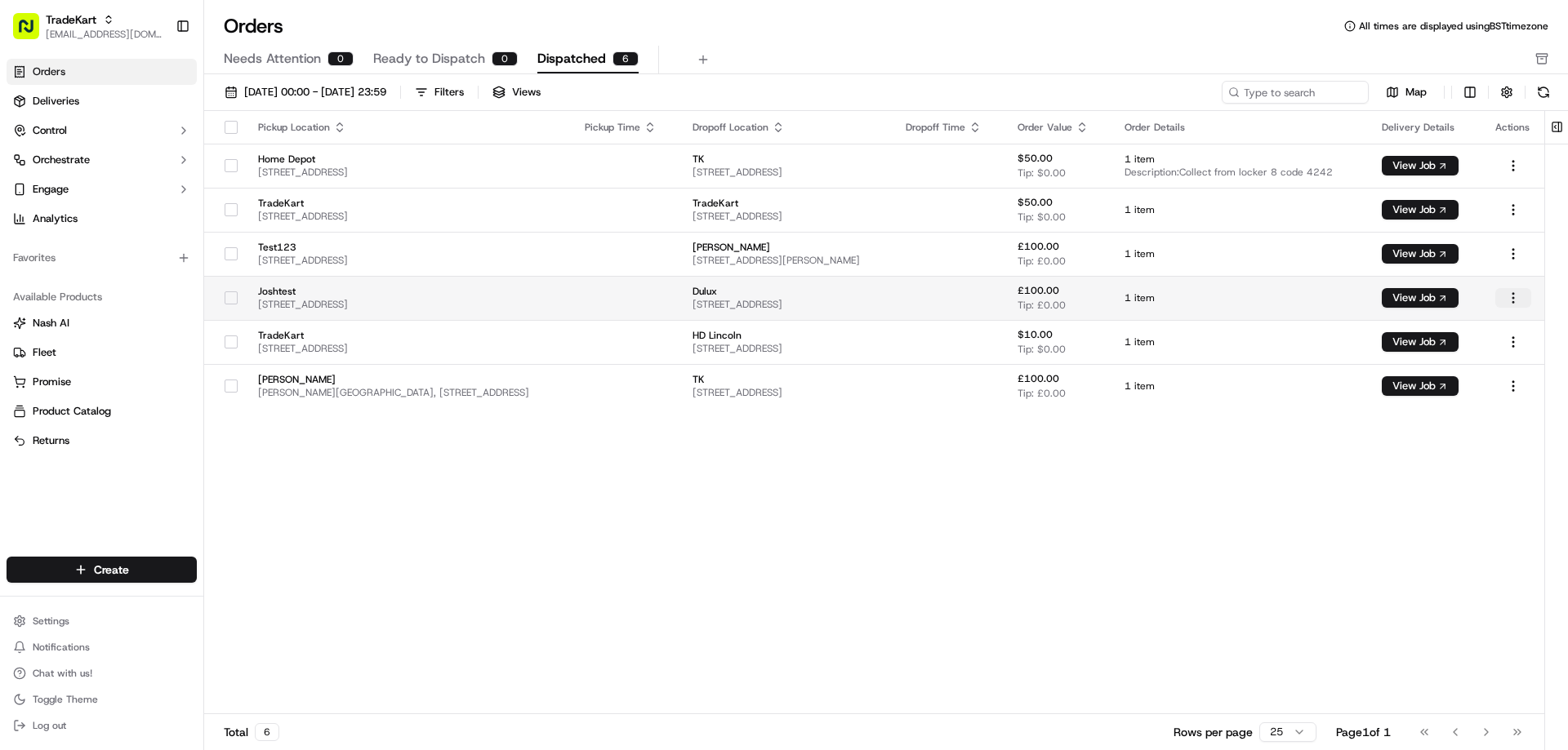
click at [1517, 299] on html "TradeKart ruthellaflorig@tradekart.com Toggle Sidebar Orders Deliveries Control…" at bounding box center [784, 375] width 1568 height 750
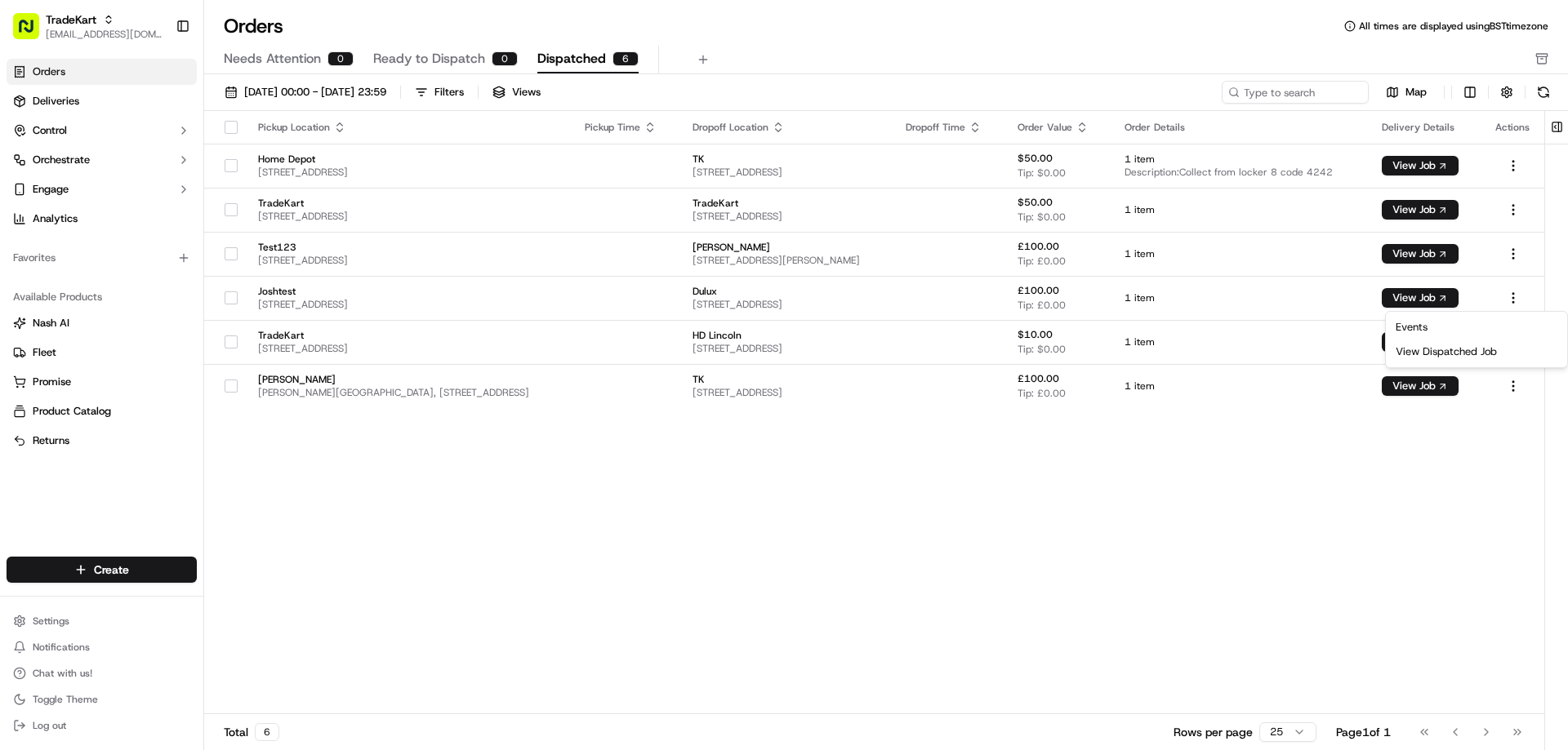
click at [1381, 516] on html "TradeKart ruthellaflorig@tradekart.com Toggle Sidebar Orders Deliveries Control…" at bounding box center [784, 375] width 1568 height 750
click at [1424, 384] on button "View Job" at bounding box center [1421, 386] width 77 height 20
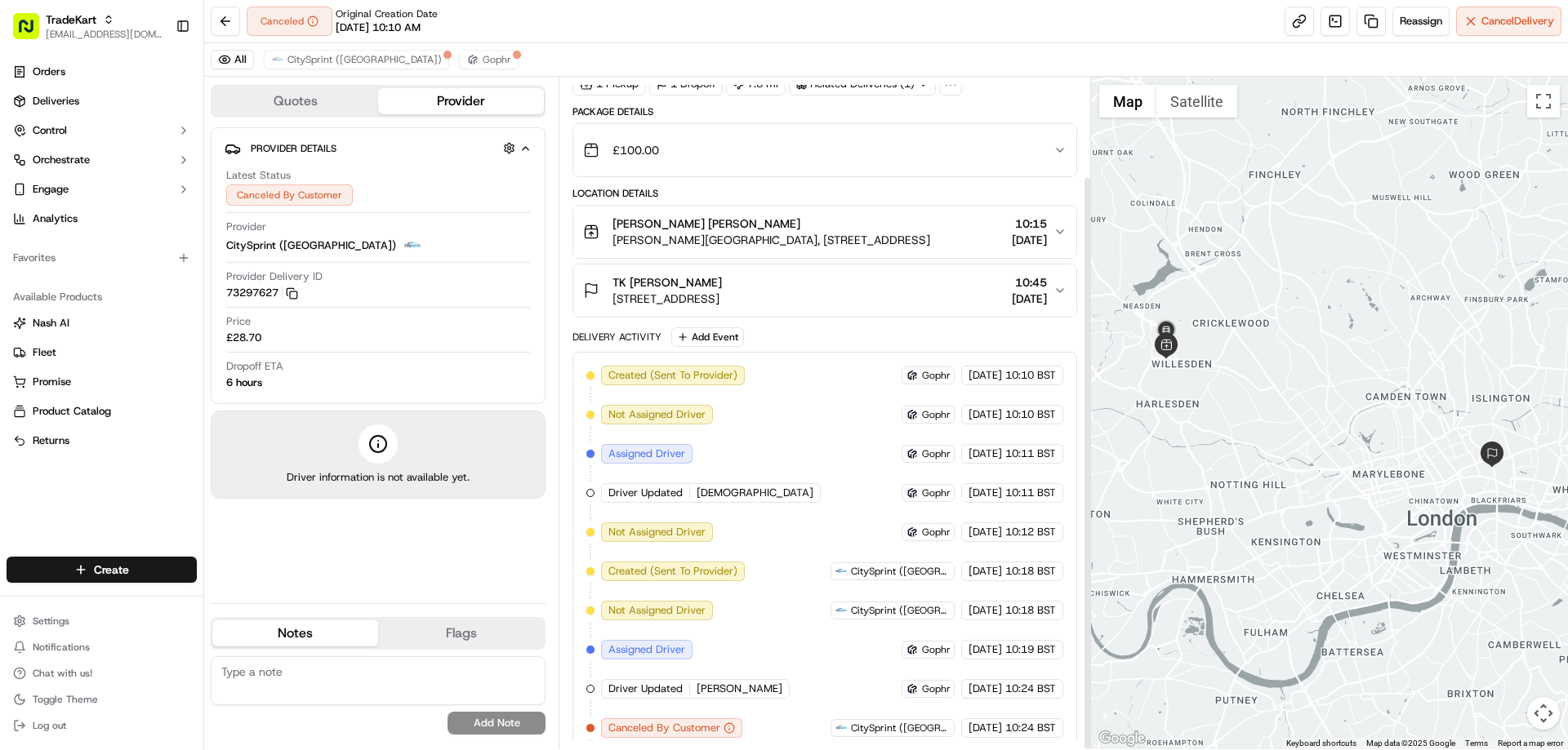
scroll to position [116, 0]
